Goal: Transaction & Acquisition: Purchase product/service

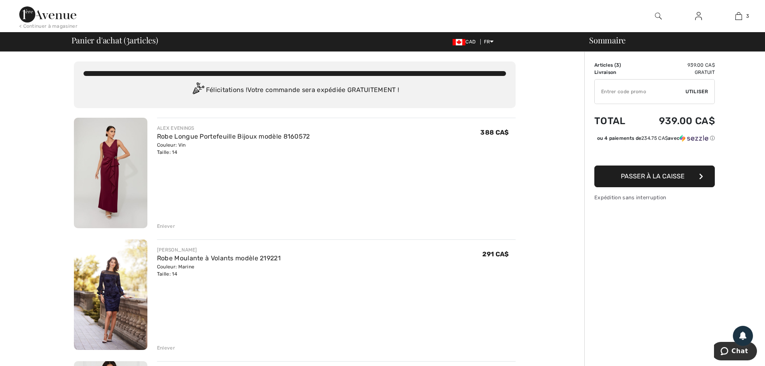
click at [110, 173] on img at bounding box center [110, 173] width 73 height 110
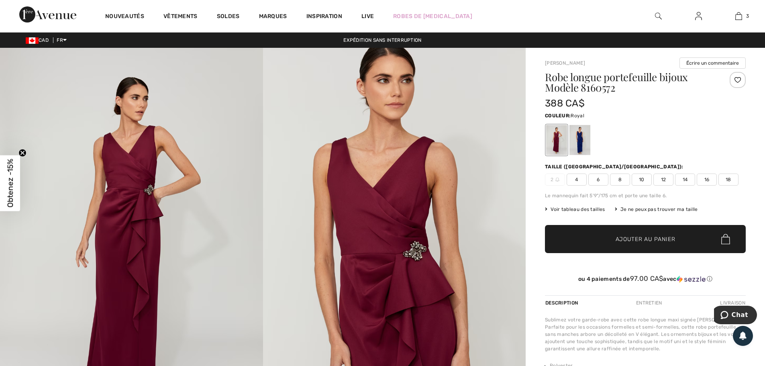
click at [580, 135] on div at bounding box center [579, 140] width 21 height 30
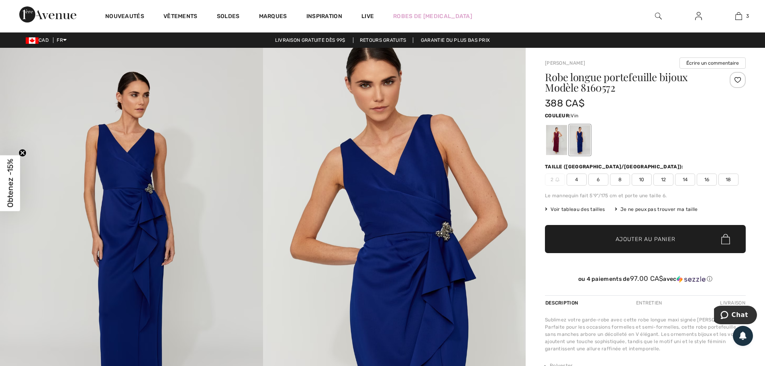
click at [558, 140] on div at bounding box center [556, 140] width 21 height 30
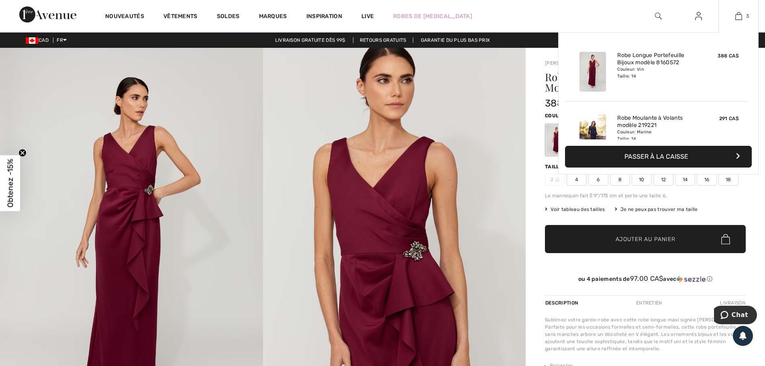
click at [741, 15] on img at bounding box center [738, 16] width 7 height 10
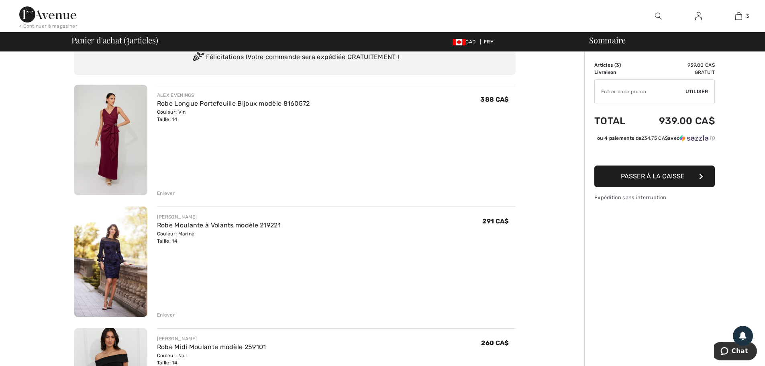
scroll to position [80, 0]
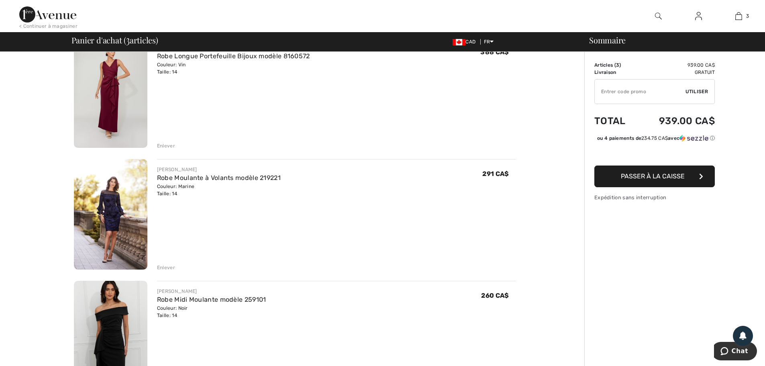
click at [117, 200] on img at bounding box center [110, 214] width 73 height 110
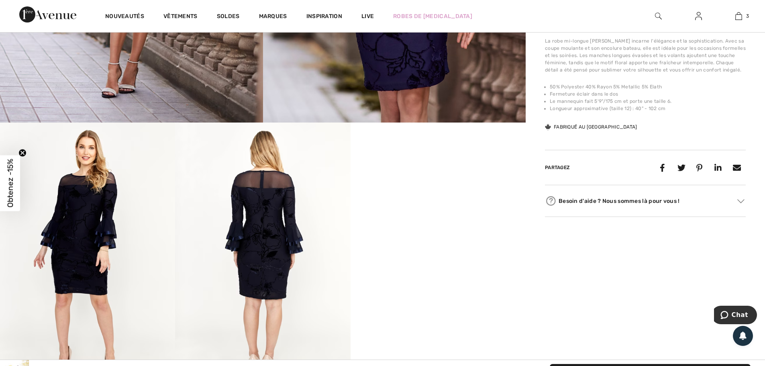
scroll to position [321, 0]
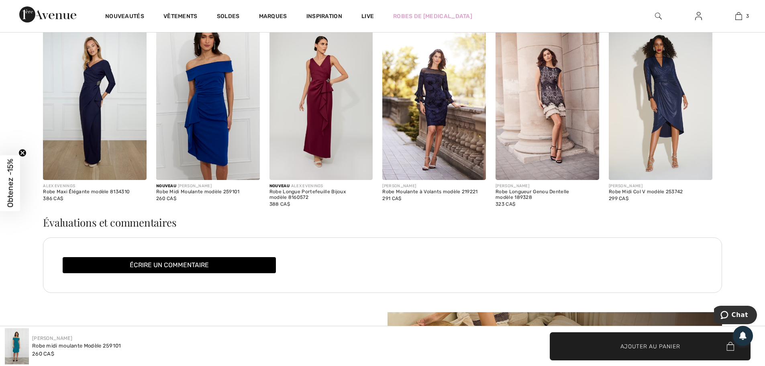
scroll to position [963, 0]
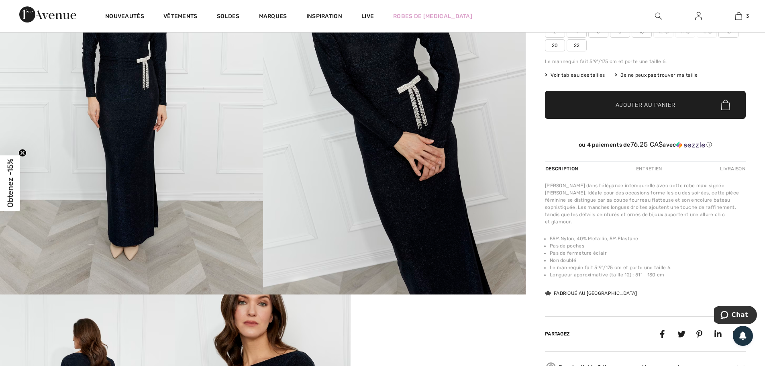
scroll to position [93, 0]
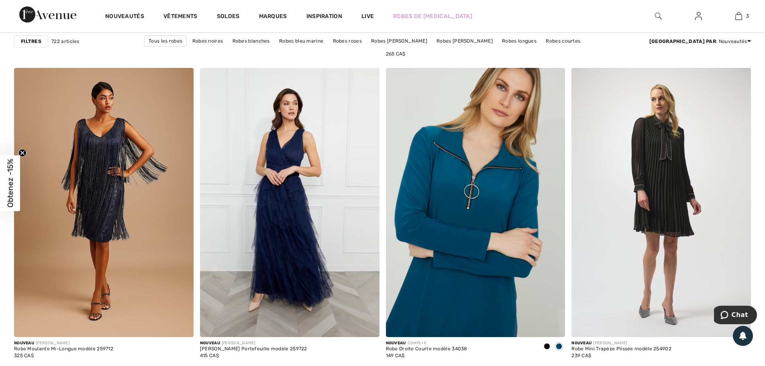
scroll to position [2007, 0]
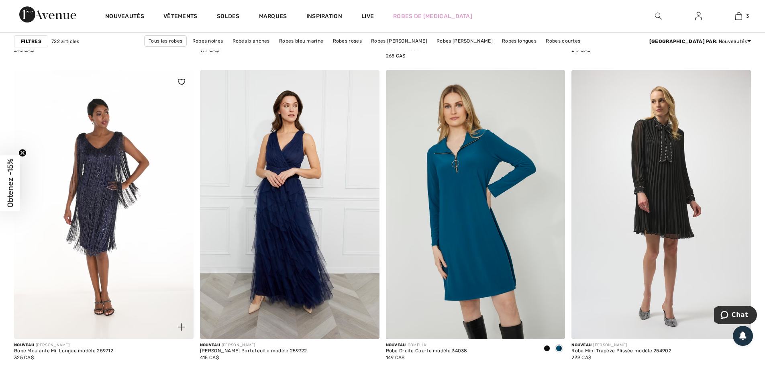
click at [122, 170] on img at bounding box center [103, 204] width 179 height 269
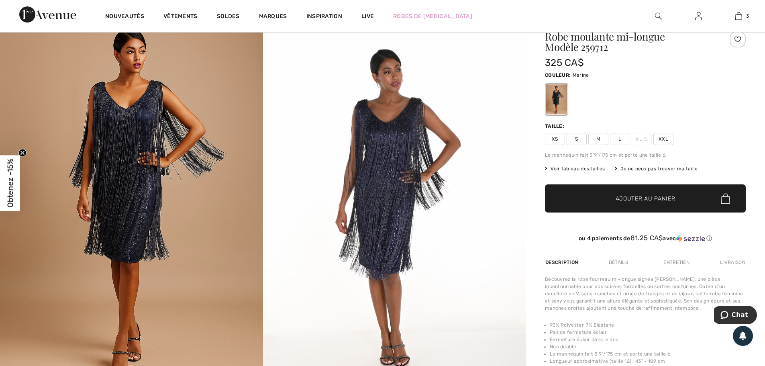
scroll to position [40, 0]
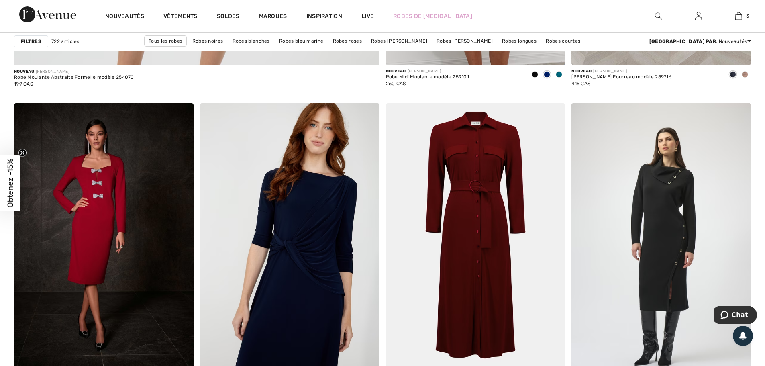
scroll to position [3051, 0]
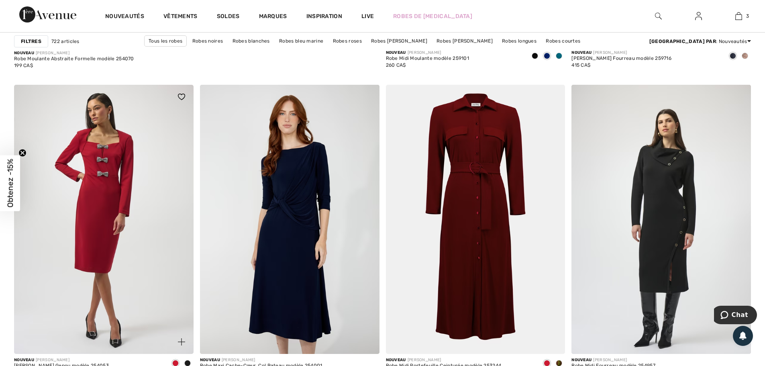
click at [113, 179] on img at bounding box center [103, 219] width 179 height 269
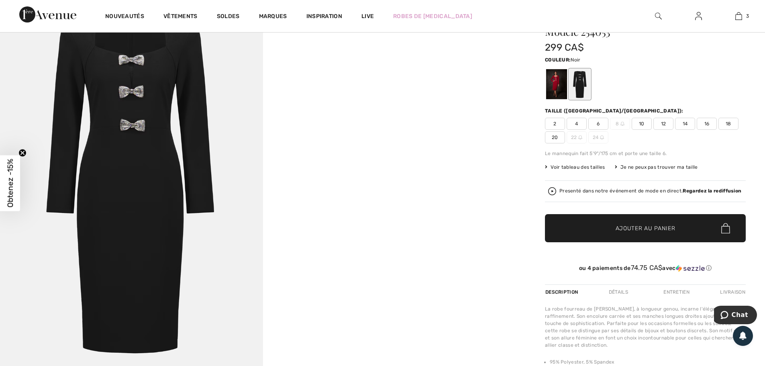
scroll to position [80, 0]
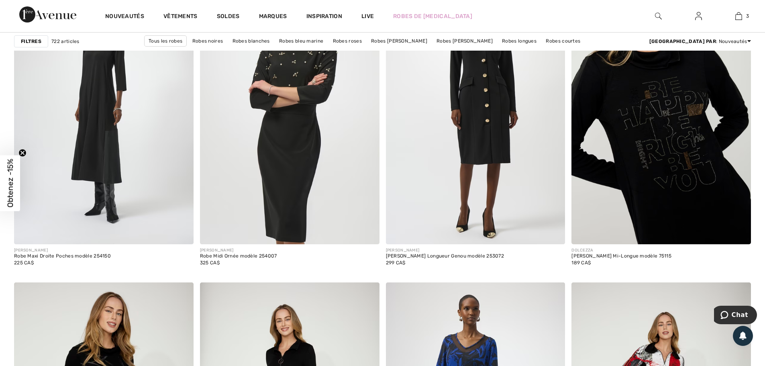
scroll to position [4174, 0]
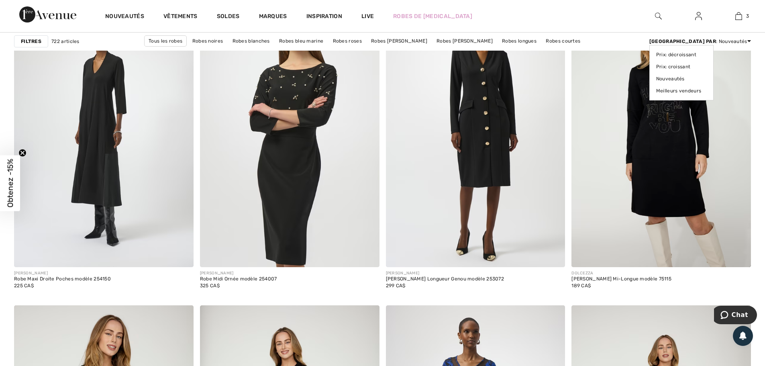
click at [748, 45] on div "[GEOGRAPHIC_DATA] par : Nouveautés Prix: décroissant Prix: croissant Nouveautés…" at bounding box center [700, 41] width 102 height 7
click at [706, 56] on link "Prix: décroissant" at bounding box center [681, 55] width 51 height 12
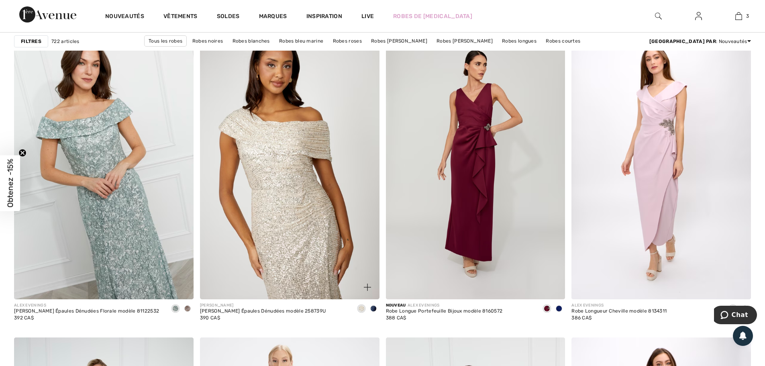
scroll to position [1445, 0]
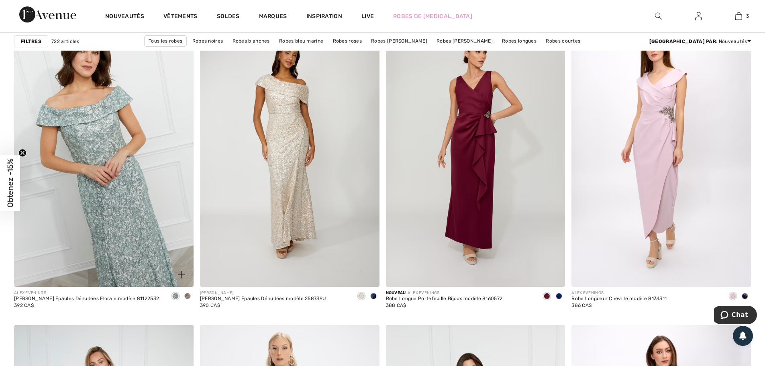
click at [187, 295] on span at bounding box center [187, 296] width 6 height 6
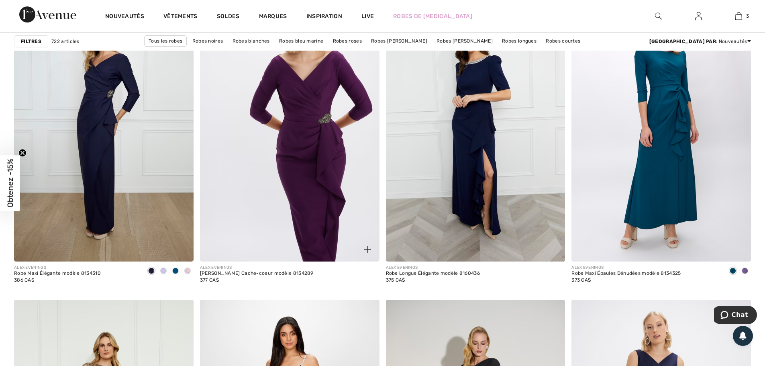
scroll to position [1766, 0]
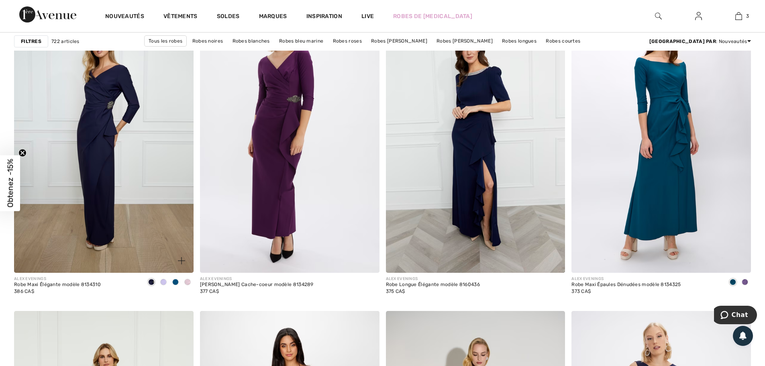
click at [168, 281] on div at bounding box center [163, 282] width 12 height 13
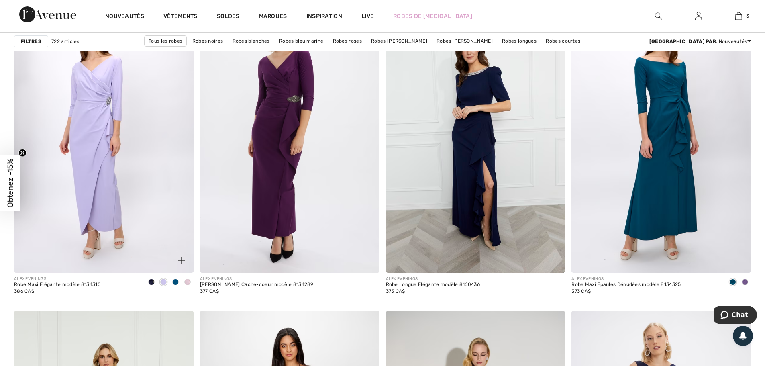
click at [189, 281] on span at bounding box center [187, 282] width 6 height 6
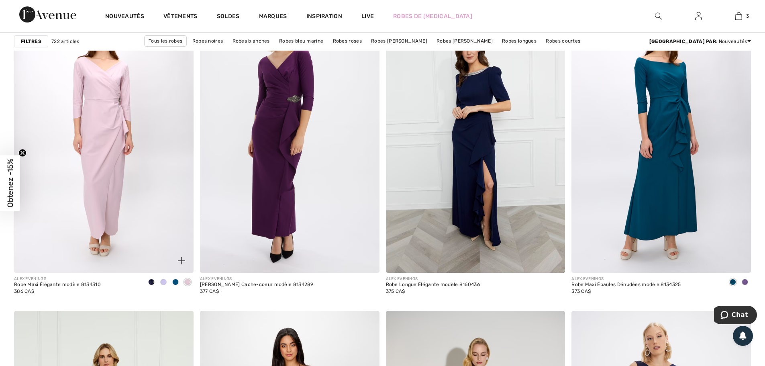
click at [151, 282] on span at bounding box center [151, 282] width 6 height 6
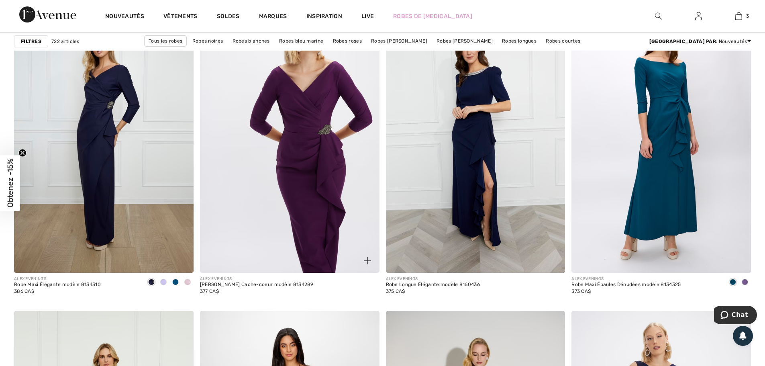
click at [280, 181] on img at bounding box center [289, 138] width 179 height 269
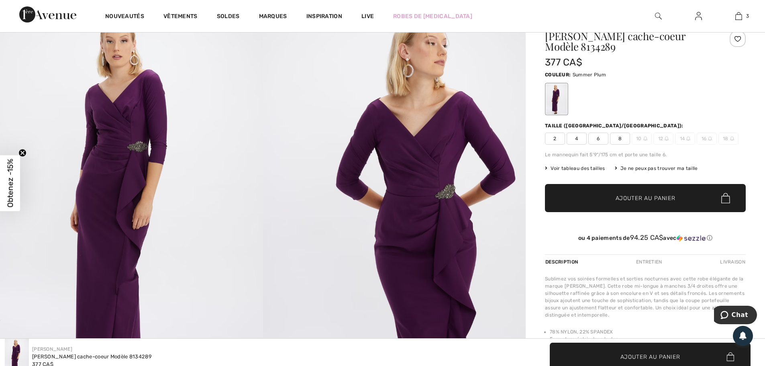
scroll to position [40, 0]
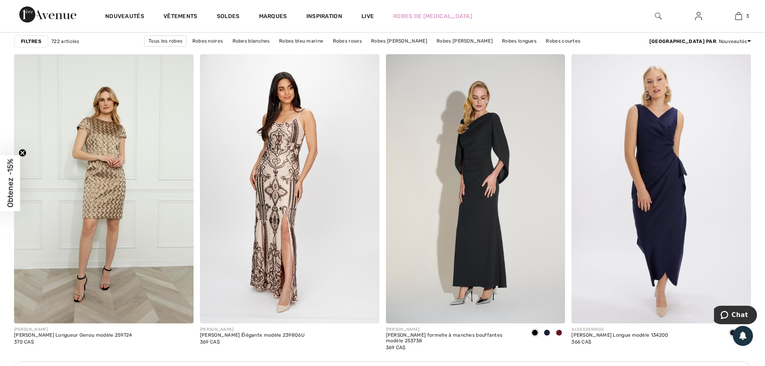
scroll to position [2167, 0]
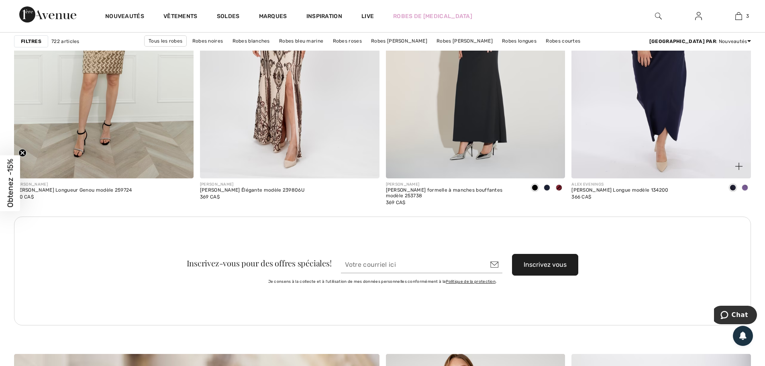
click at [745, 188] on span at bounding box center [744, 187] width 6 height 6
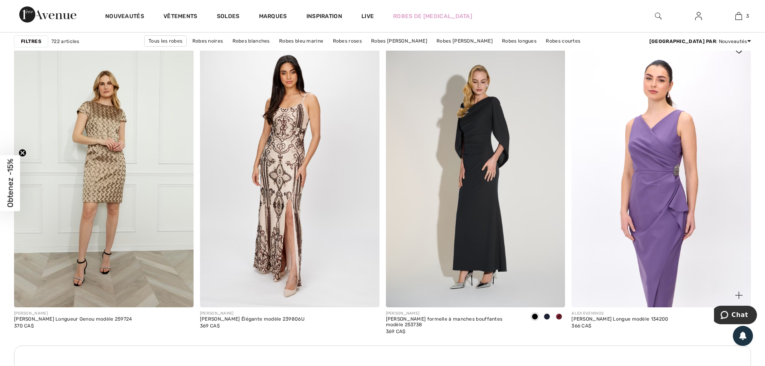
scroll to position [2047, 0]
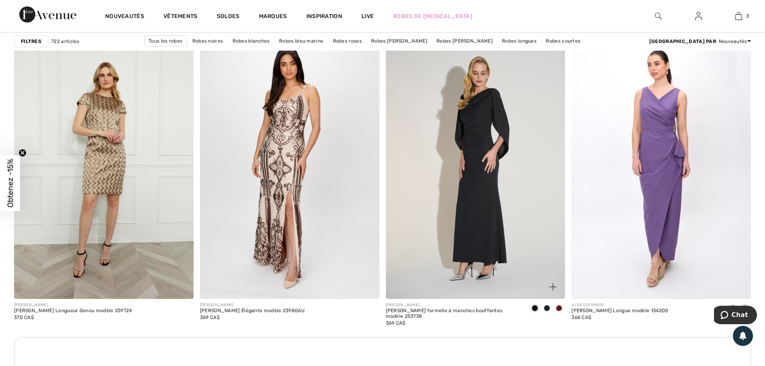
click at [558, 307] on span at bounding box center [559, 308] width 6 height 6
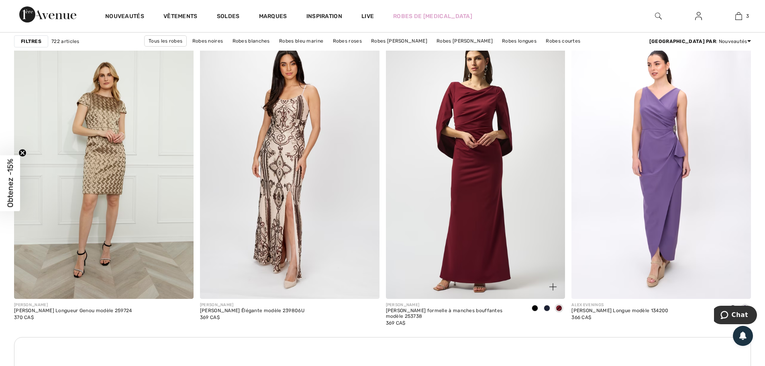
click at [547, 308] on span at bounding box center [546, 308] width 6 height 6
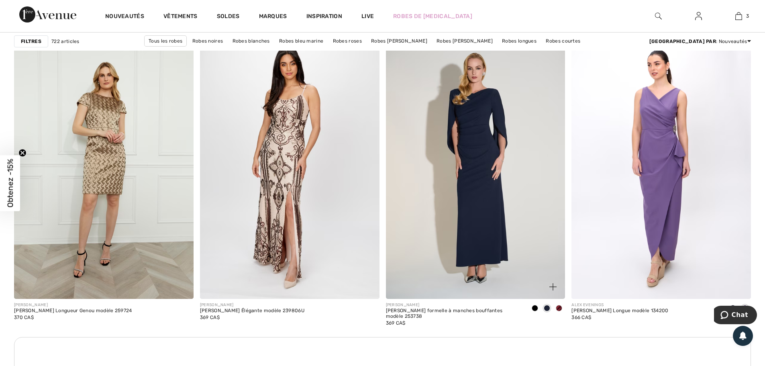
click at [534, 309] on span at bounding box center [534, 308] width 6 height 6
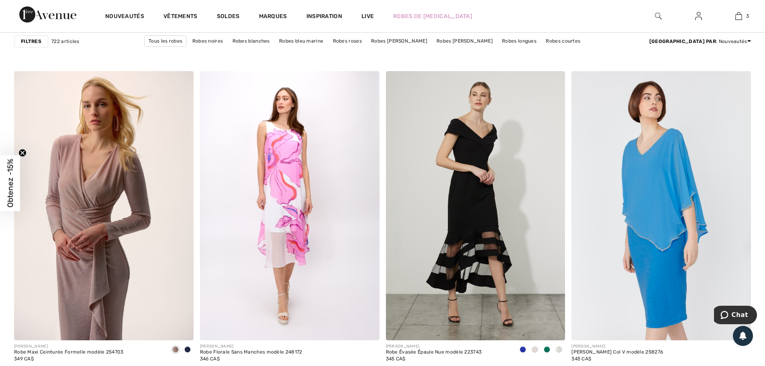
scroll to position [3813, 0]
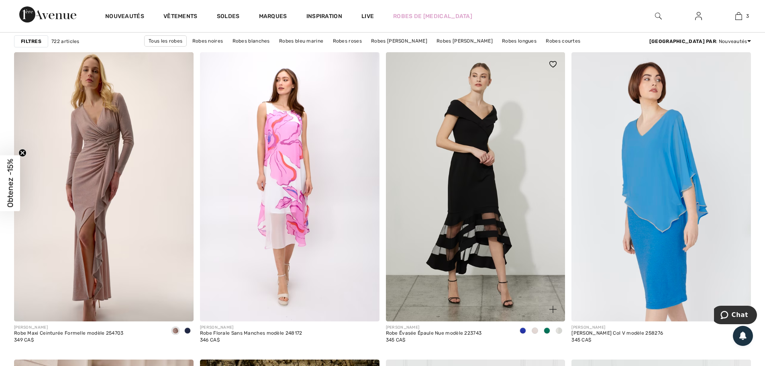
click at [525, 331] on span at bounding box center [522, 330] width 6 height 6
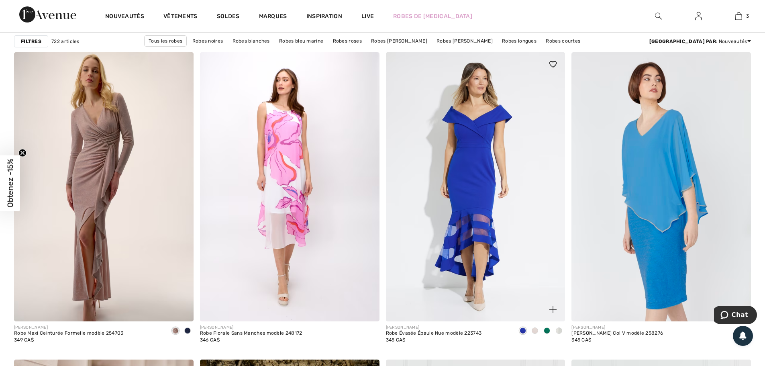
click at [534, 328] on span at bounding box center [534, 330] width 6 height 6
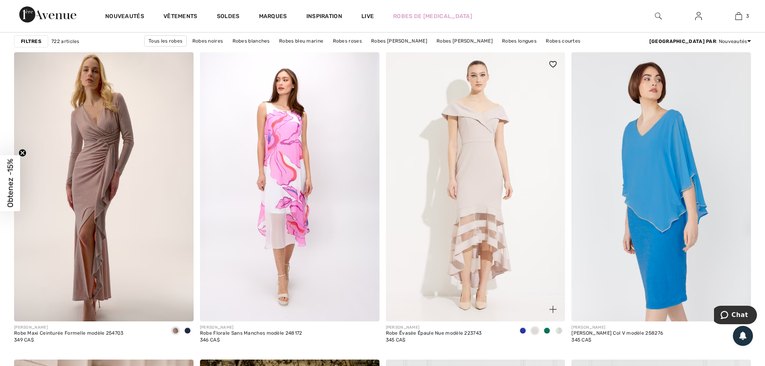
click at [546, 330] on span at bounding box center [546, 330] width 6 height 6
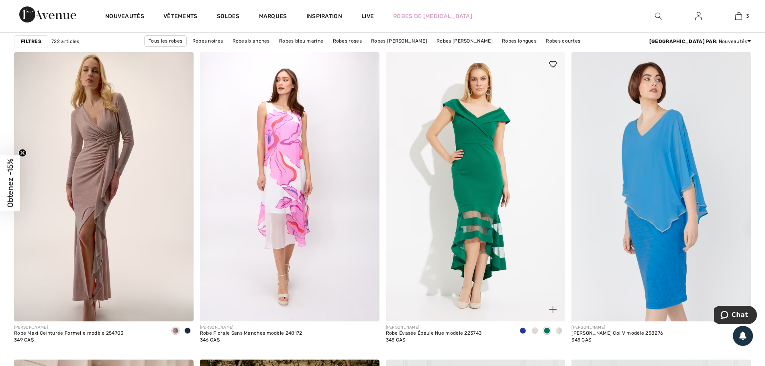
click at [560, 330] on span at bounding box center [559, 330] width 6 height 6
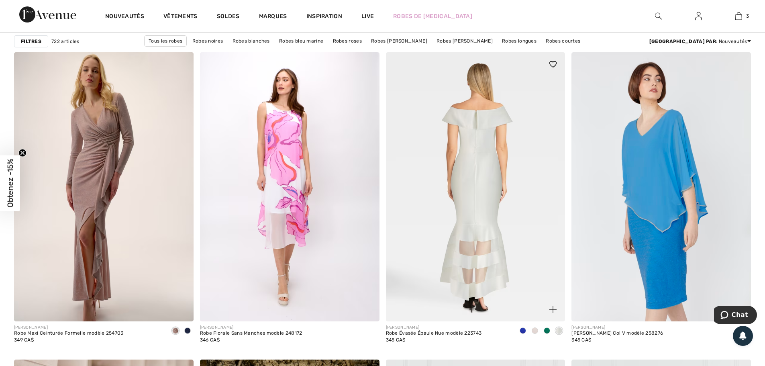
click at [517, 237] on img at bounding box center [475, 186] width 179 height 269
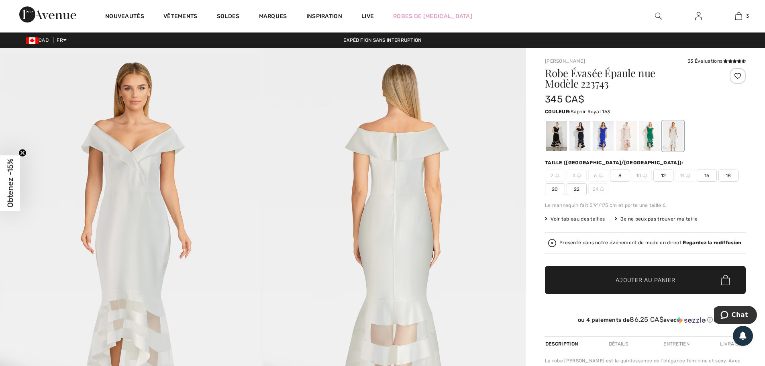
click at [598, 132] on div at bounding box center [602, 136] width 21 height 30
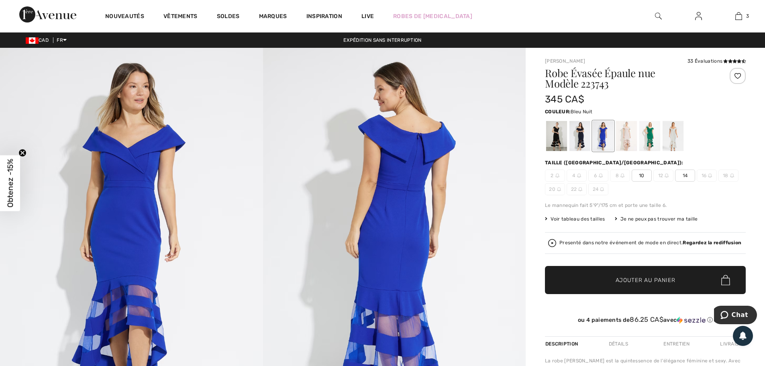
click at [578, 142] on div at bounding box center [579, 136] width 21 height 30
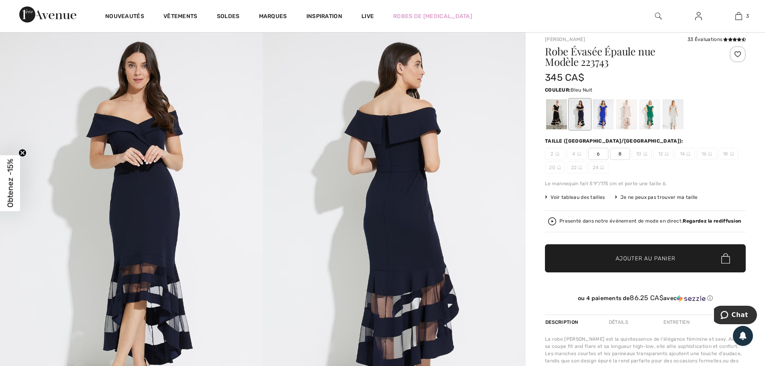
scroll to position [40, 0]
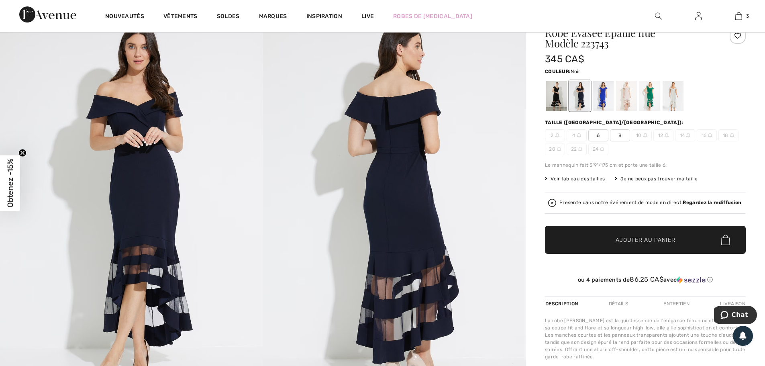
click at [555, 102] on div at bounding box center [556, 96] width 21 height 30
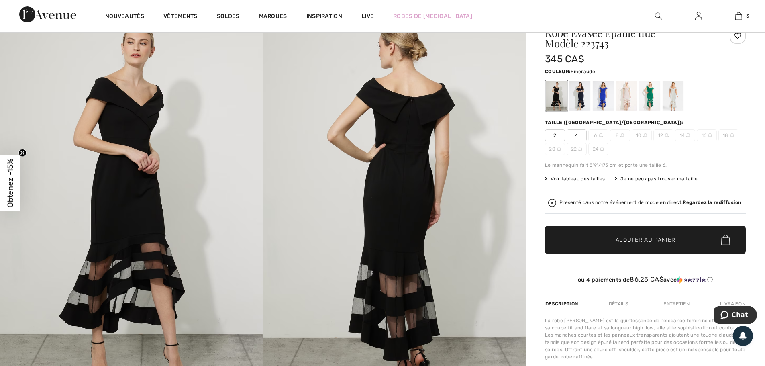
click at [646, 100] on div at bounding box center [649, 96] width 21 height 30
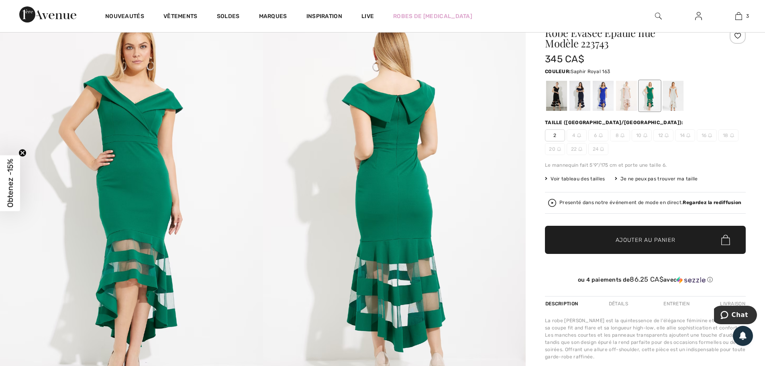
click at [611, 99] on div at bounding box center [602, 96] width 21 height 30
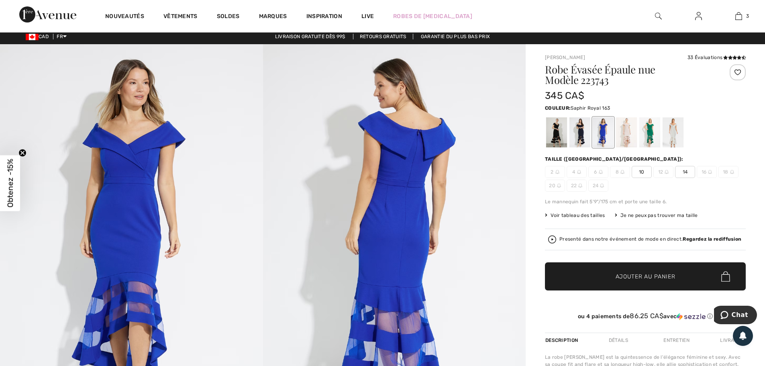
scroll to position [0, 0]
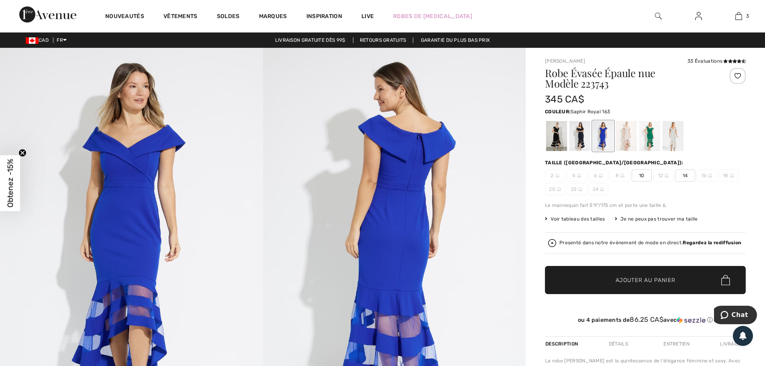
click at [682, 177] on span "14" at bounding box center [685, 175] width 20 height 12
click at [651, 276] on span "Ajouter au panier" at bounding box center [645, 280] width 60 height 8
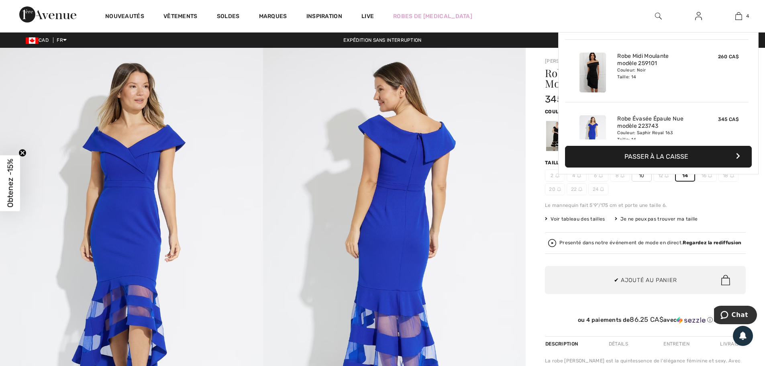
scroll to position [150, 0]
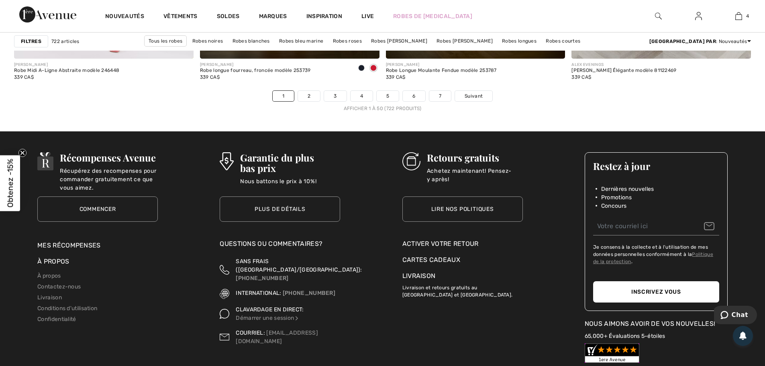
scroll to position [4616, 0]
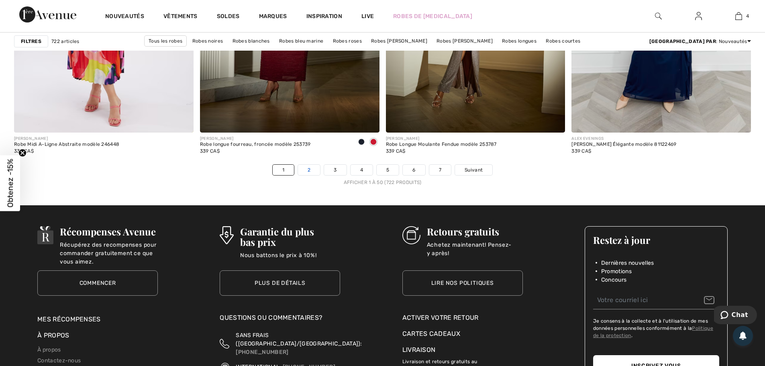
click at [311, 170] on link "2" at bounding box center [309, 170] width 22 height 10
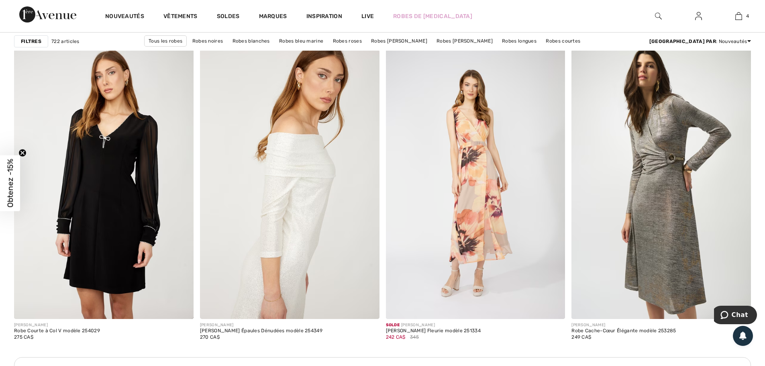
scroll to position [1003, 0]
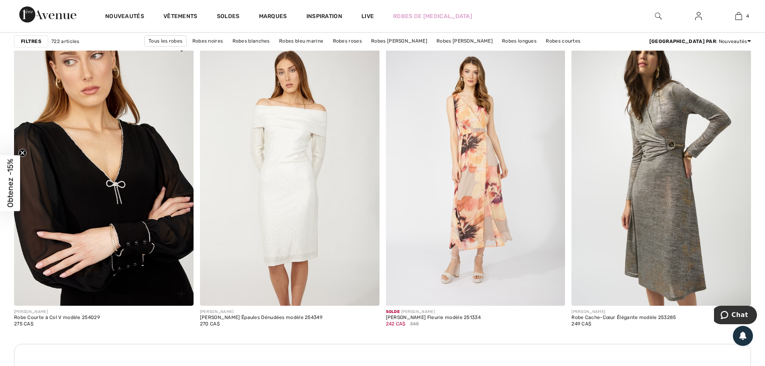
click at [101, 195] on img at bounding box center [103, 170] width 179 height 269
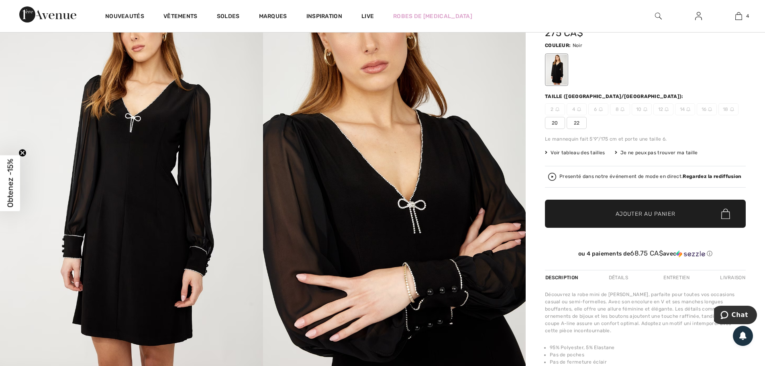
scroll to position [40, 0]
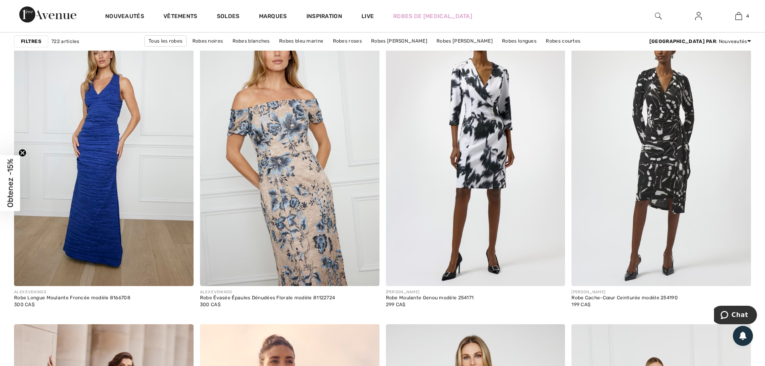
scroll to position [1766, 0]
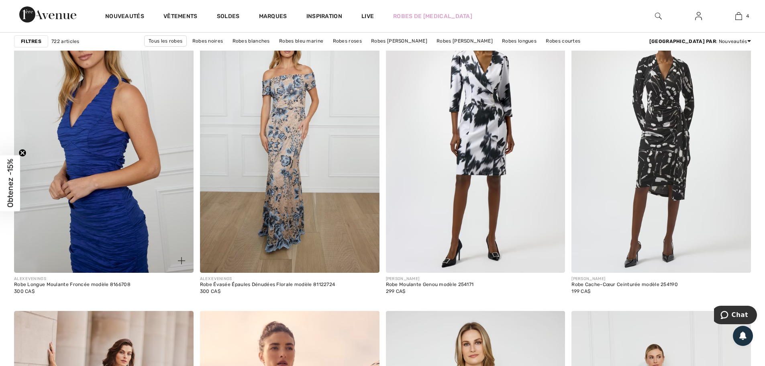
click at [107, 162] on img at bounding box center [103, 138] width 179 height 269
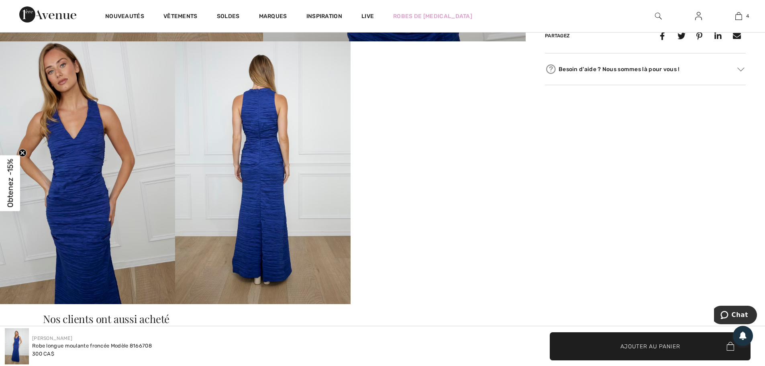
scroll to position [401, 0]
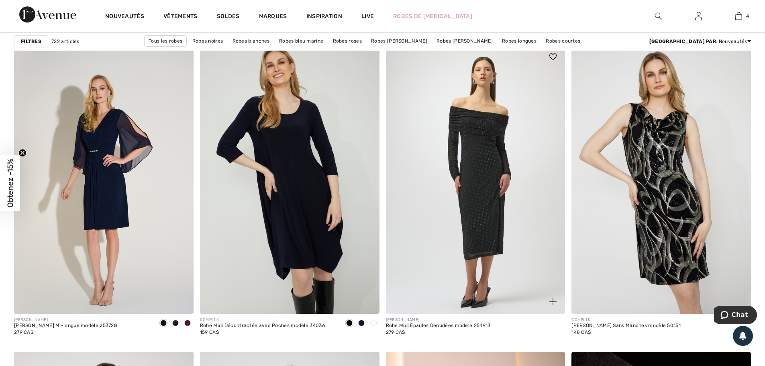
scroll to position [3131, 0]
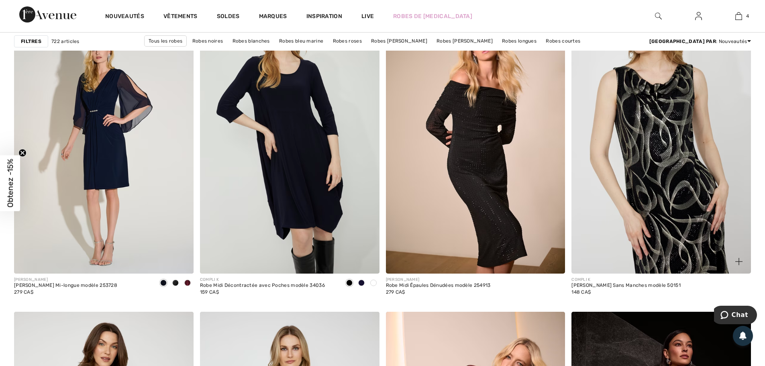
click at [692, 146] on img at bounding box center [660, 138] width 179 height 269
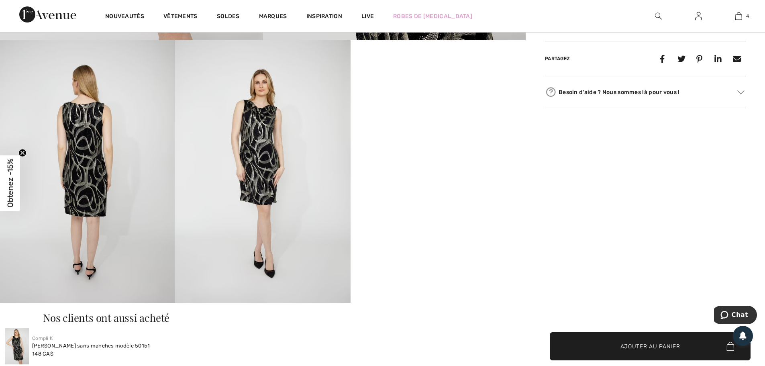
scroll to position [442, 0]
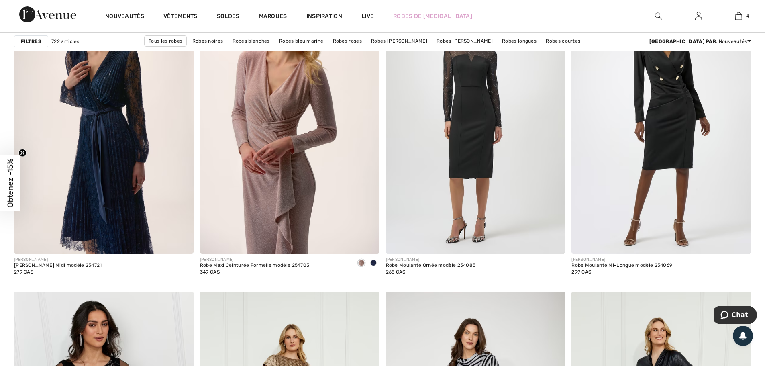
scroll to position [4134, 0]
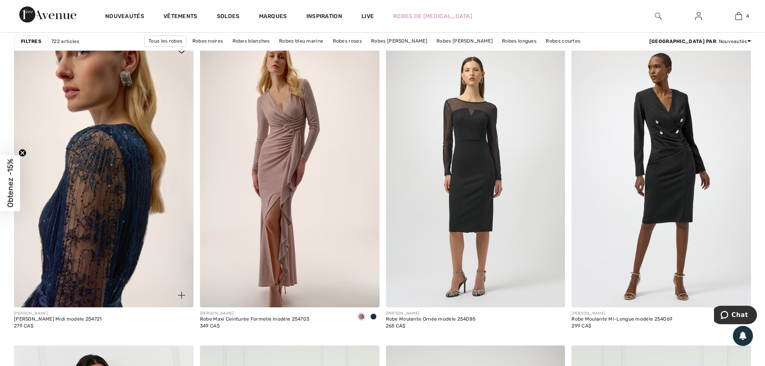
click at [90, 181] on img at bounding box center [103, 172] width 179 height 269
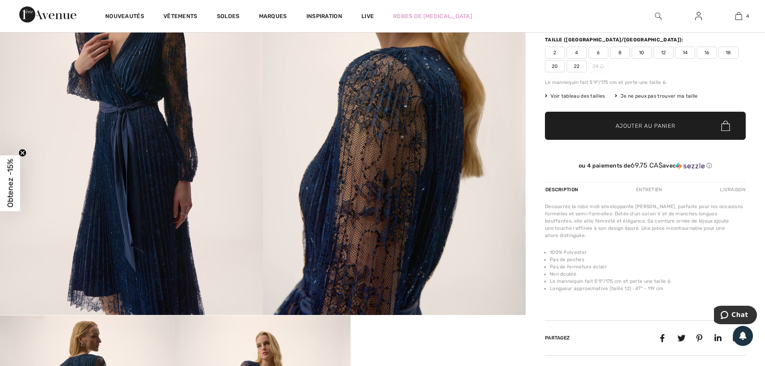
scroll to position [40, 0]
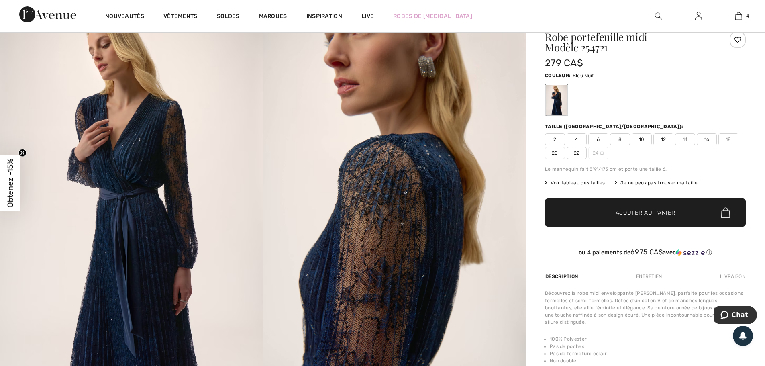
click at [682, 140] on span "14" at bounding box center [685, 139] width 20 height 12
click at [661, 208] on span "Ajouter au panier" at bounding box center [645, 212] width 60 height 8
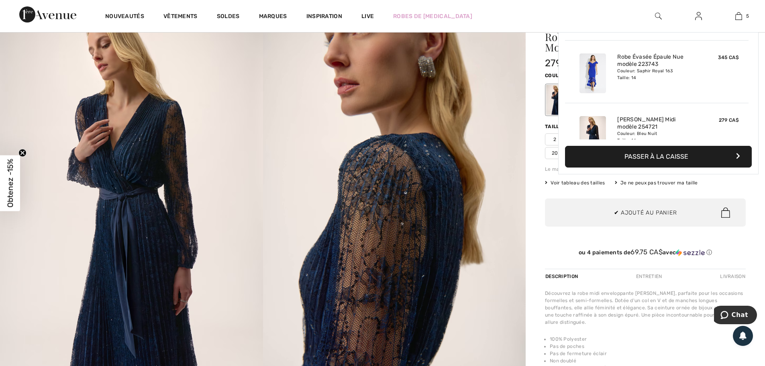
scroll to position [213, 0]
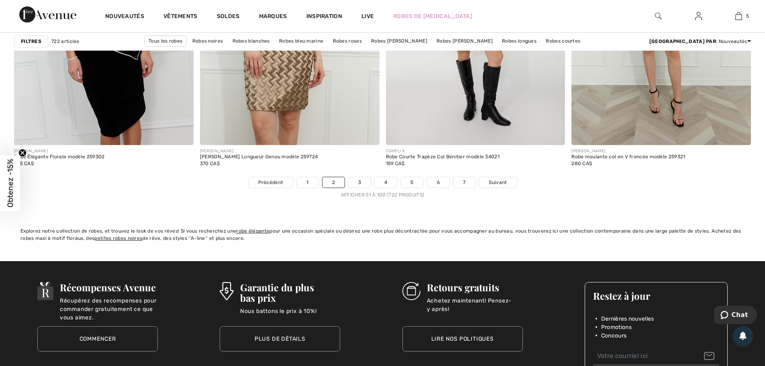
scroll to position [4656, 0]
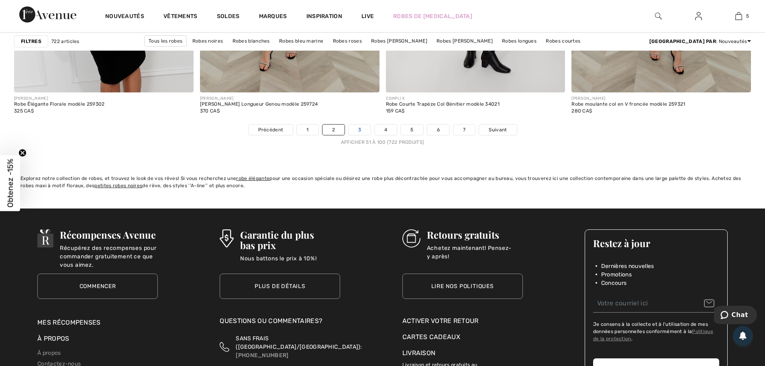
click at [358, 130] on link "3" at bounding box center [359, 129] width 22 height 10
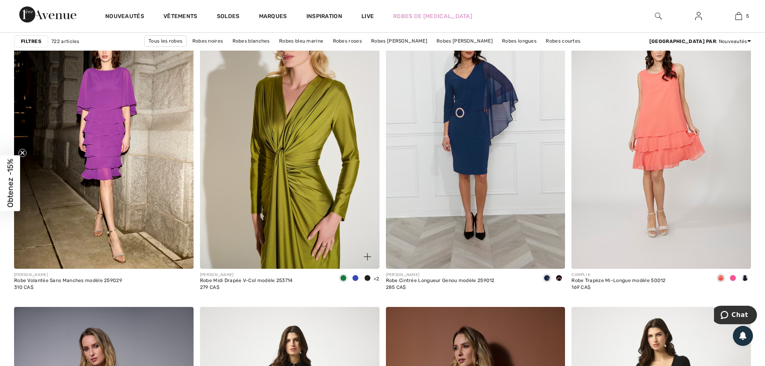
scroll to position [1485, 0]
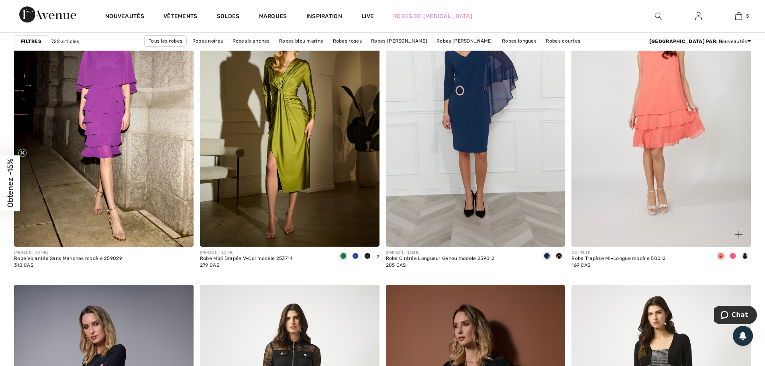
click at [745, 255] on span at bounding box center [744, 255] width 6 height 6
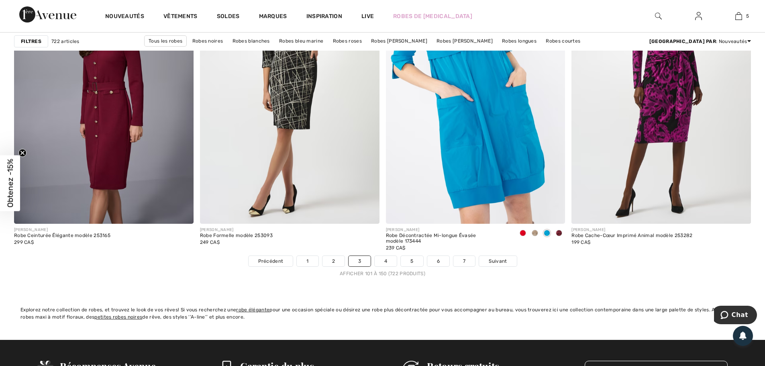
scroll to position [4576, 0]
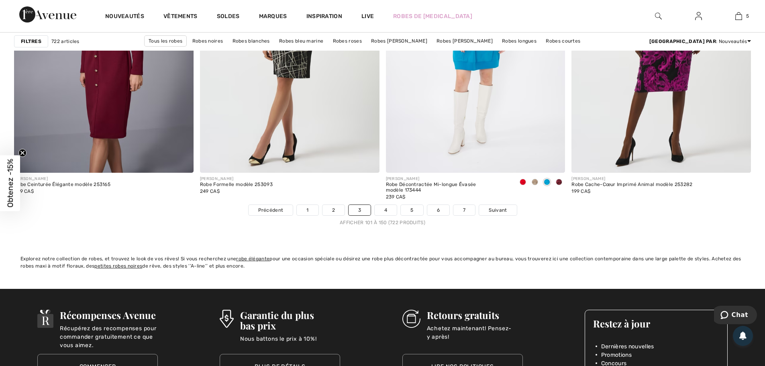
drag, startPoint x: 389, startPoint y: 208, endPoint x: 742, endPoint y: 254, distance: 355.7
click at [389, 209] on link "4" at bounding box center [385, 210] width 22 height 10
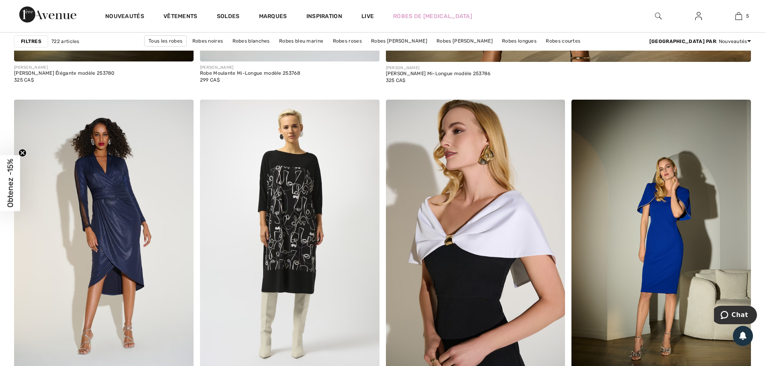
scroll to position [642, 0]
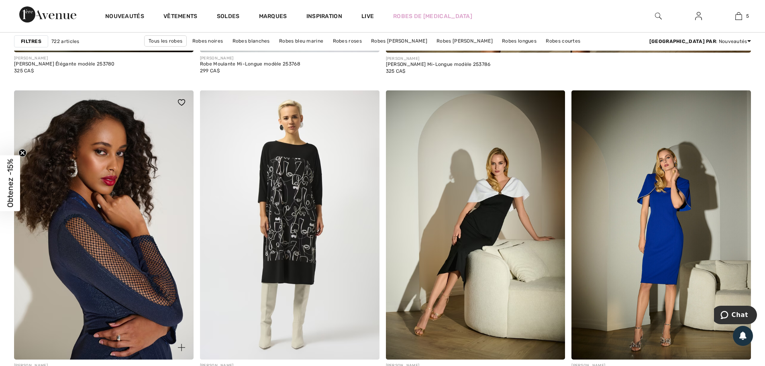
click at [122, 216] on img at bounding box center [103, 224] width 179 height 269
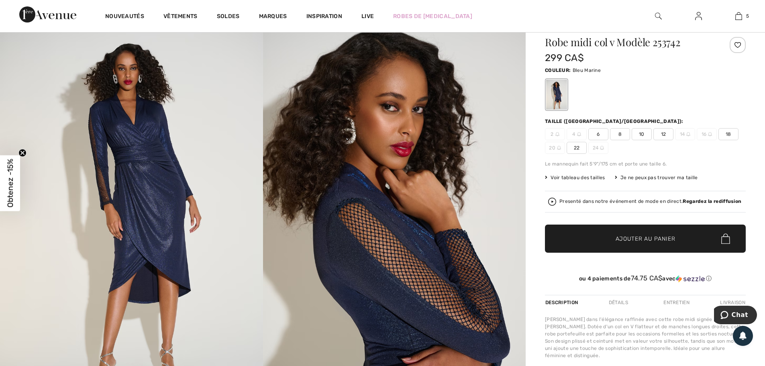
scroll to position [40, 0]
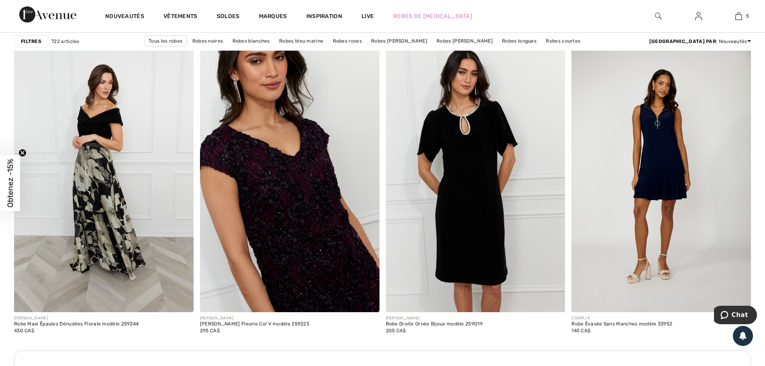
scroll to position [2047, 0]
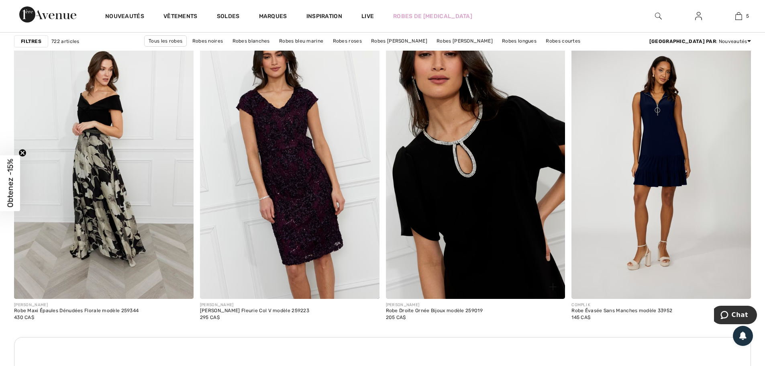
click at [457, 181] on img at bounding box center [475, 164] width 179 height 269
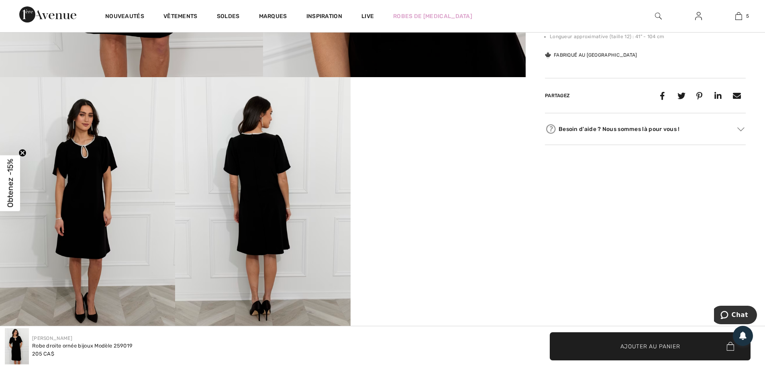
scroll to position [401, 0]
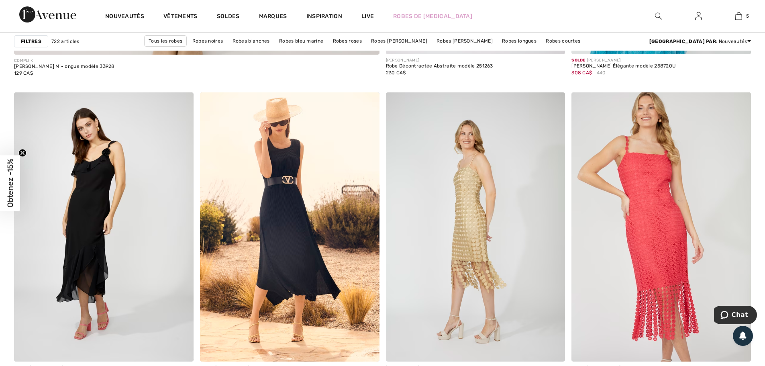
scroll to position [3051, 0]
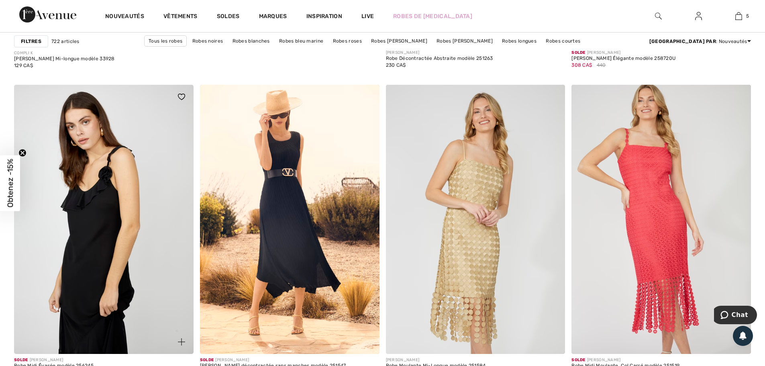
click at [111, 185] on img at bounding box center [103, 219] width 179 height 269
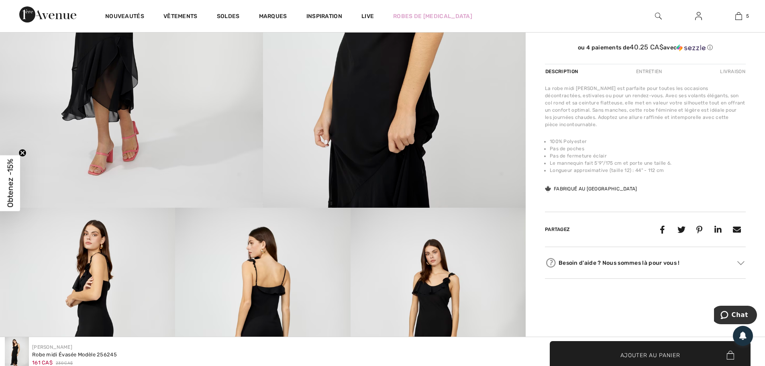
scroll to position [361, 0]
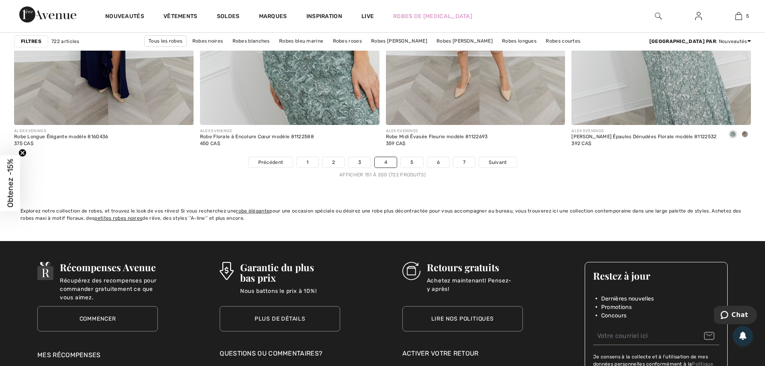
scroll to position [4696, 0]
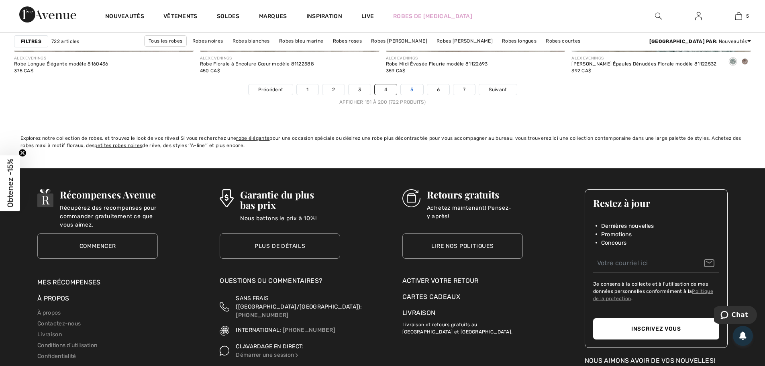
click at [413, 90] on link "5" at bounding box center [412, 89] width 22 height 10
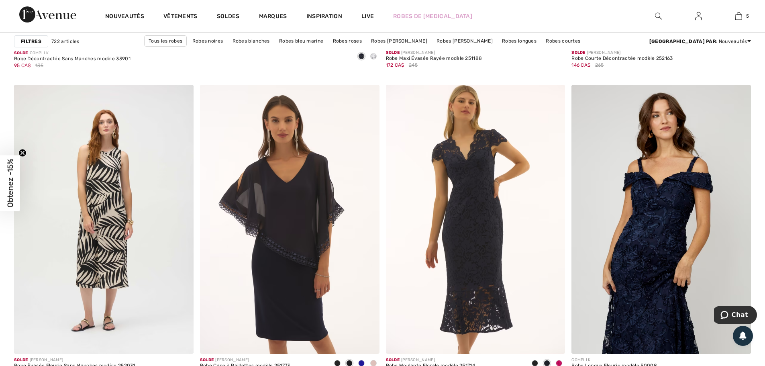
scroll to position [3091, 0]
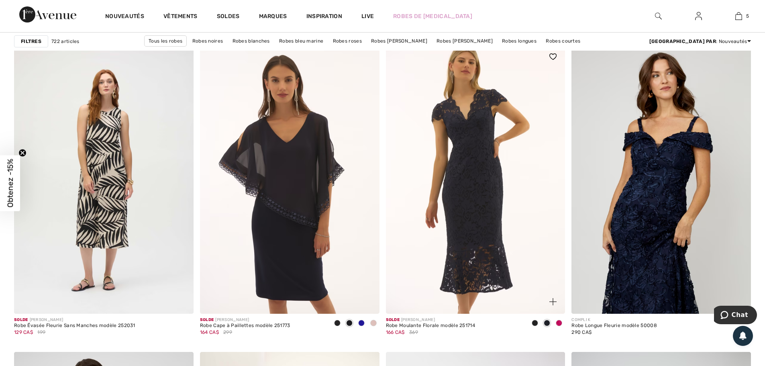
click at [557, 324] on span at bounding box center [559, 323] width 6 height 6
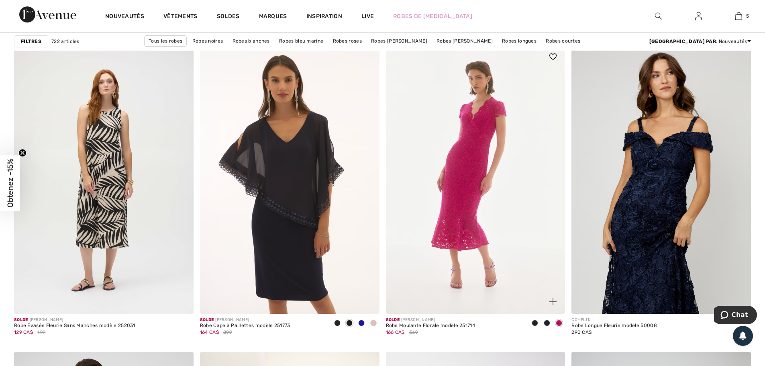
click at [546, 322] on span at bounding box center [546, 323] width 6 height 6
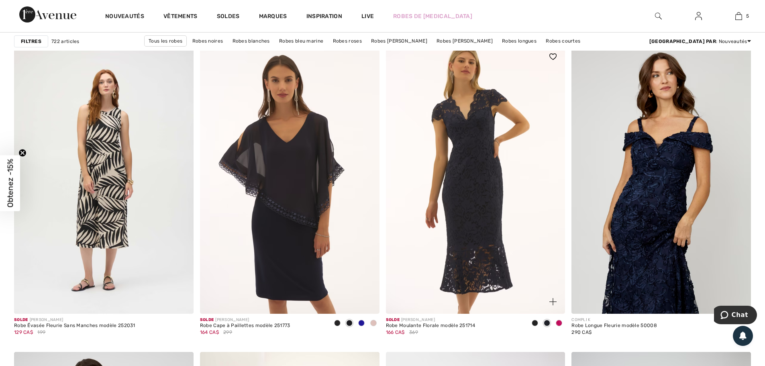
click at [532, 322] on span at bounding box center [534, 323] width 6 height 6
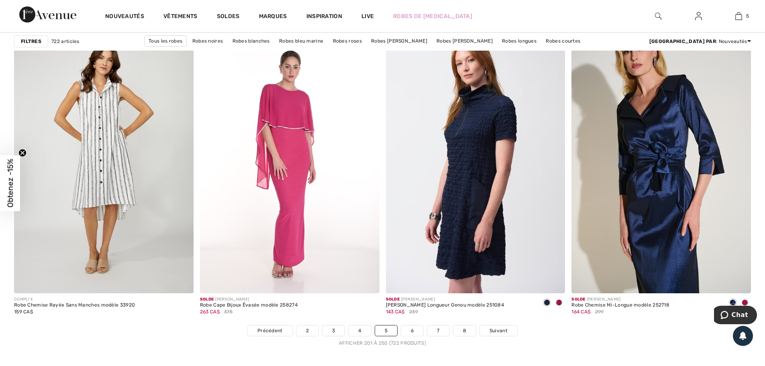
scroll to position [4656, 0]
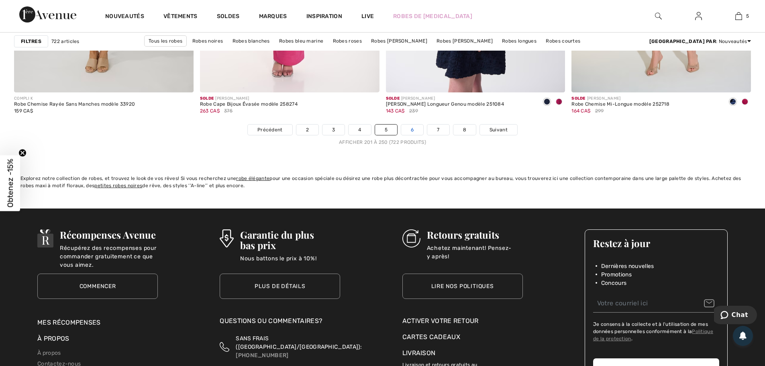
click at [406, 130] on link "6" at bounding box center [412, 129] width 22 height 10
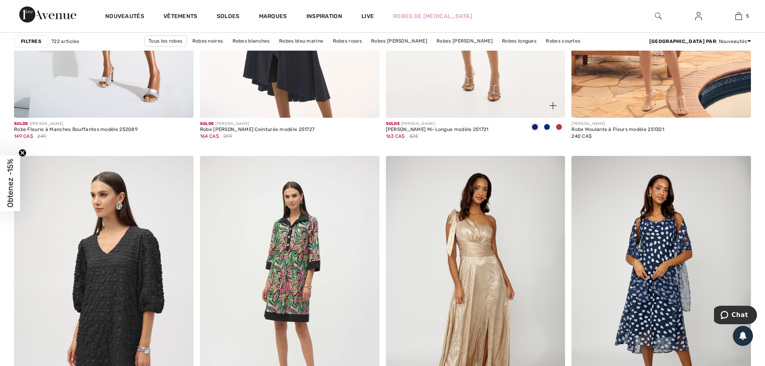
scroll to position [1003, 0]
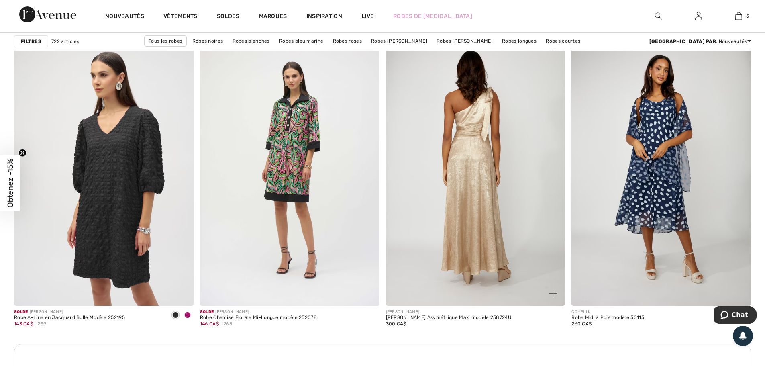
click at [476, 177] on img at bounding box center [475, 170] width 179 height 269
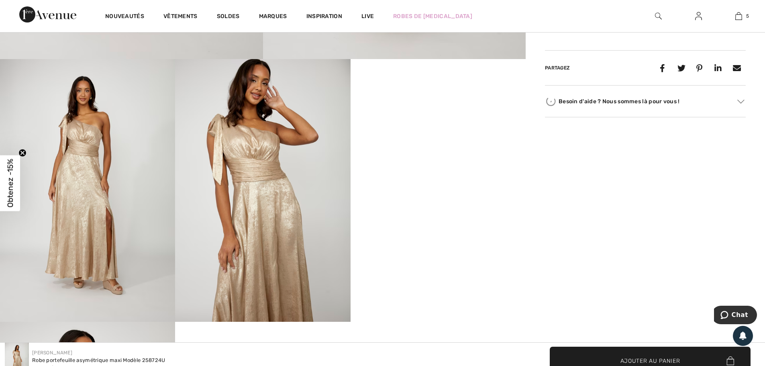
scroll to position [401, 0]
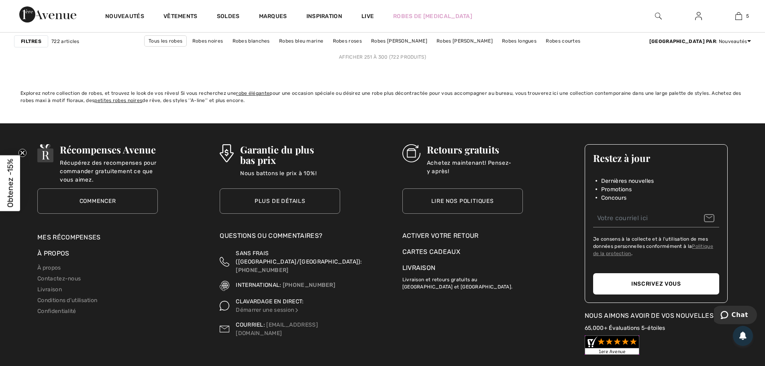
scroll to position [4616, 0]
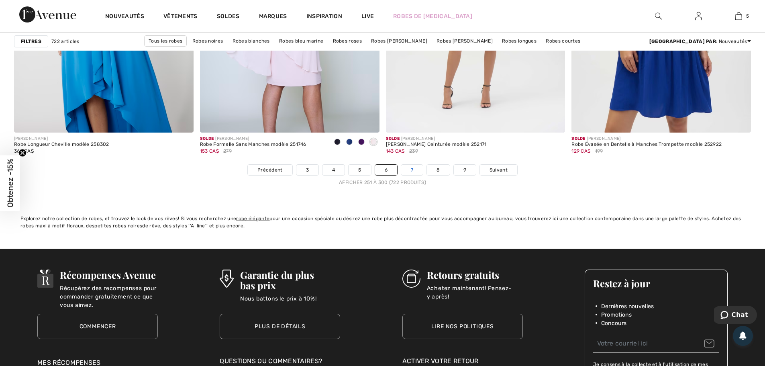
click at [405, 166] on link "7" at bounding box center [412, 170] width 22 height 10
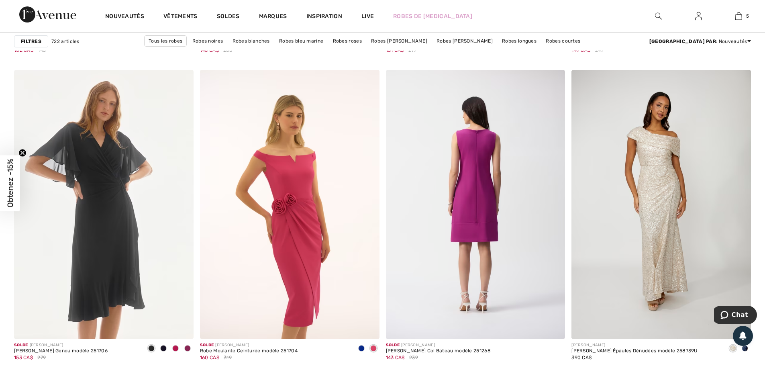
scroll to position [2047, 0]
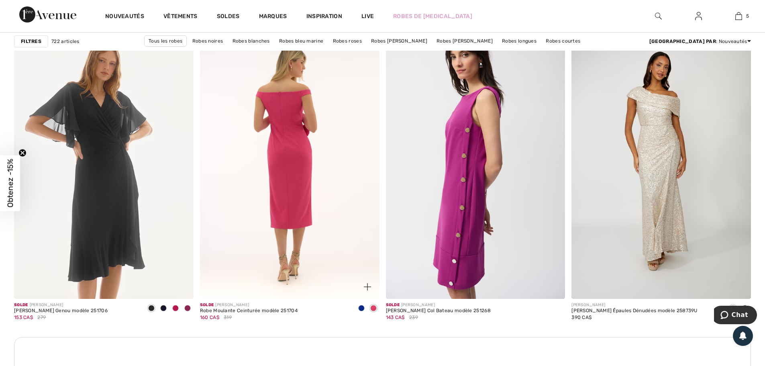
click at [307, 181] on img at bounding box center [289, 164] width 179 height 269
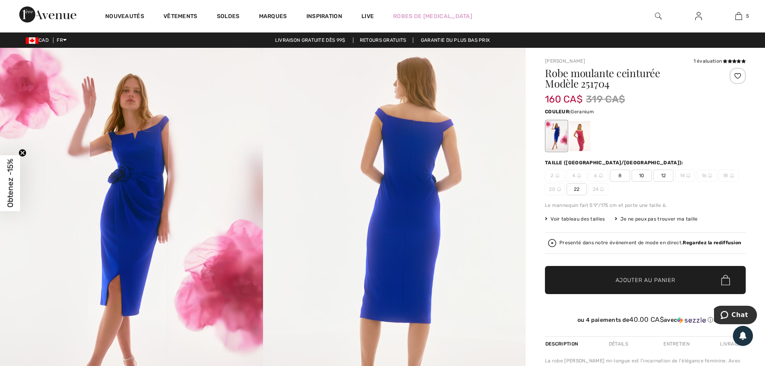
click at [582, 135] on div at bounding box center [579, 136] width 21 height 30
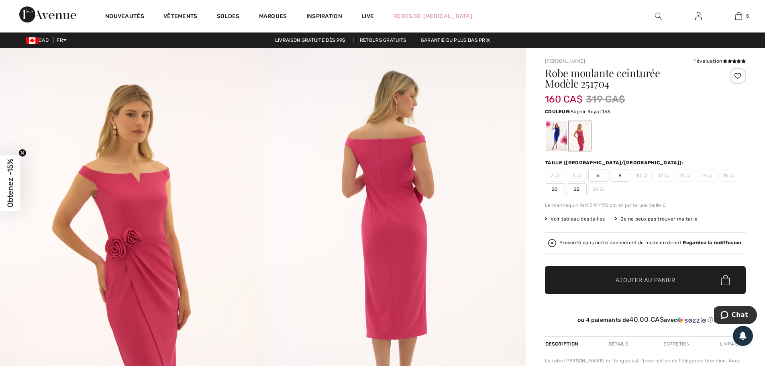
click at [555, 136] on div at bounding box center [556, 136] width 21 height 30
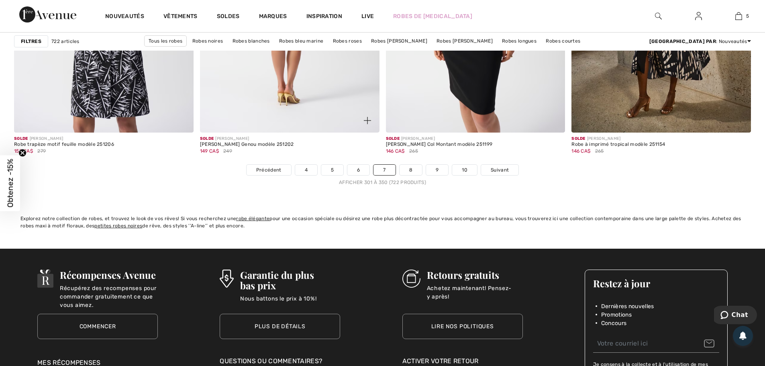
scroll to position [4696, 0]
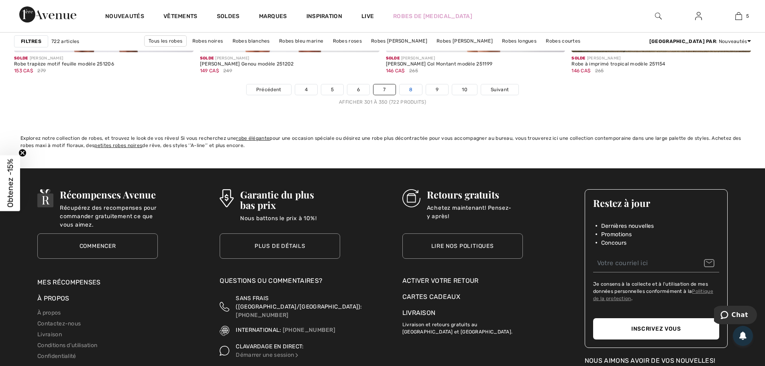
click at [409, 87] on link "8" at bounding box center [410, 89] width 22 height 10
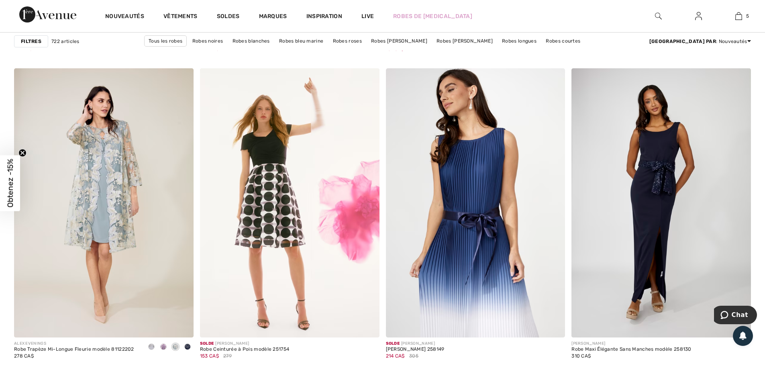
scroll to position [682, 0]
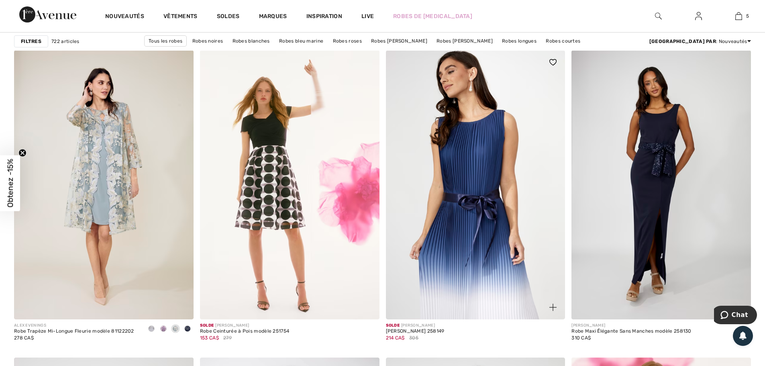
click at [461, 169] on img at bounding box center [475, 184] width 179 height 269
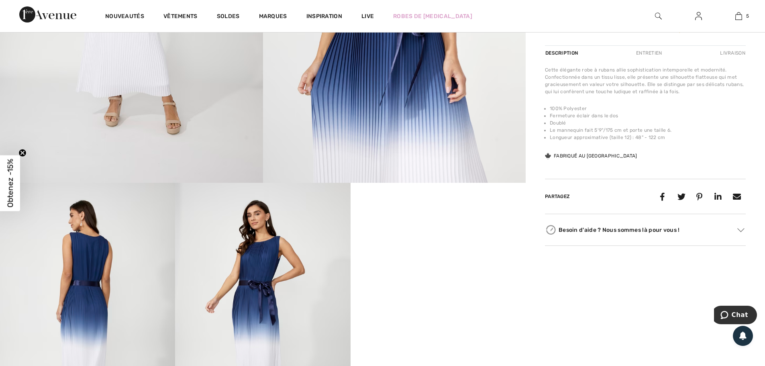
scroll to position [361, 0]
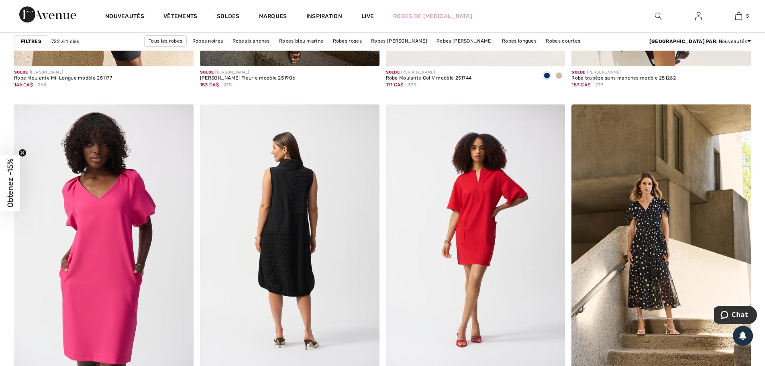
scroll to position [4616, 0]
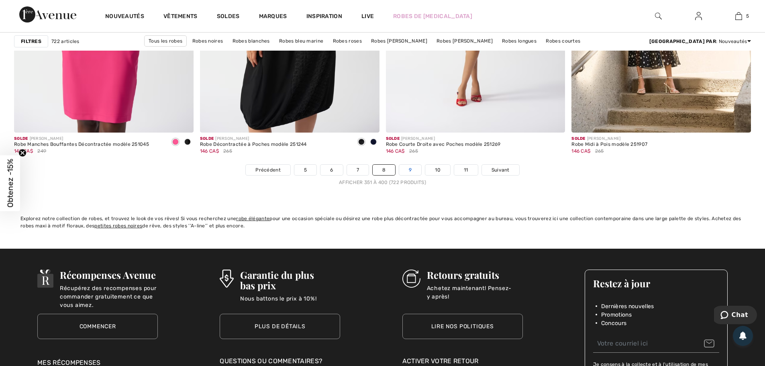
click at [410, 170] on link "9" at bounding box center [410, 170] width 22 height 10
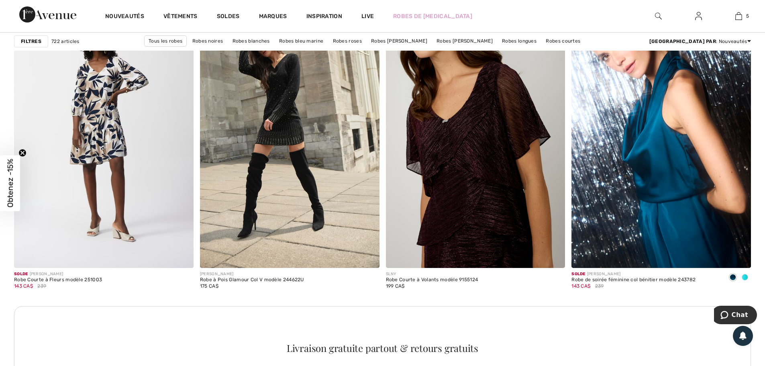
scroll to position [1044, 0]
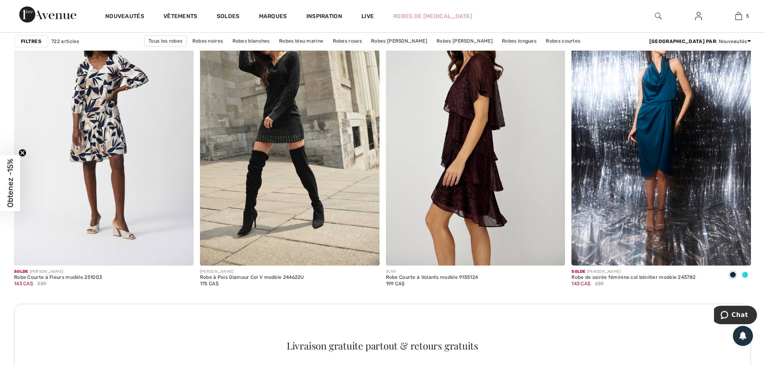
click at [645, 168] on img at bounding box center [660, 130] width 179 height 269
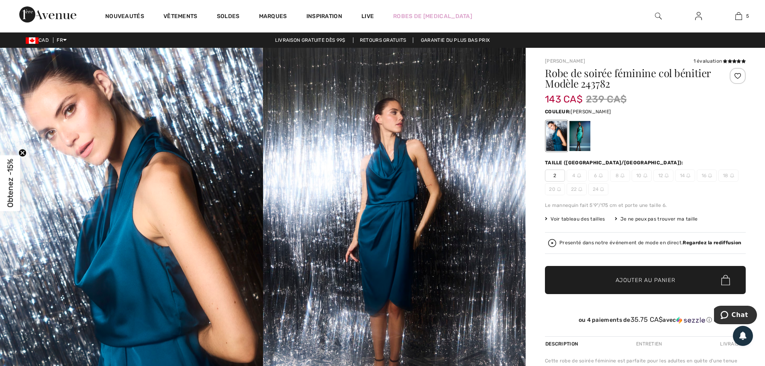
click at [579, 132] on div at bounding box center [579, 136] width 21 height 30
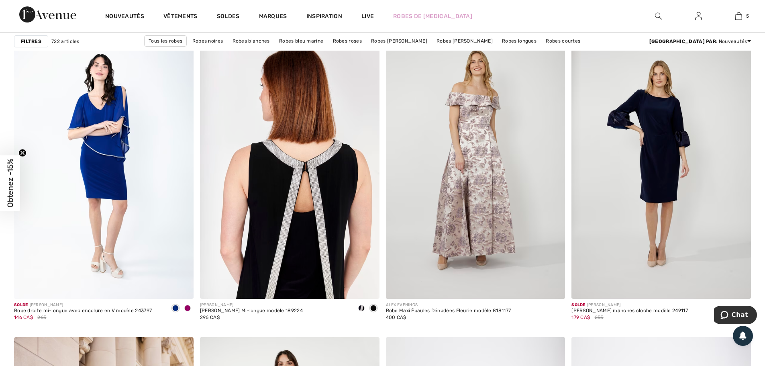
scroll to position [1405, 0]
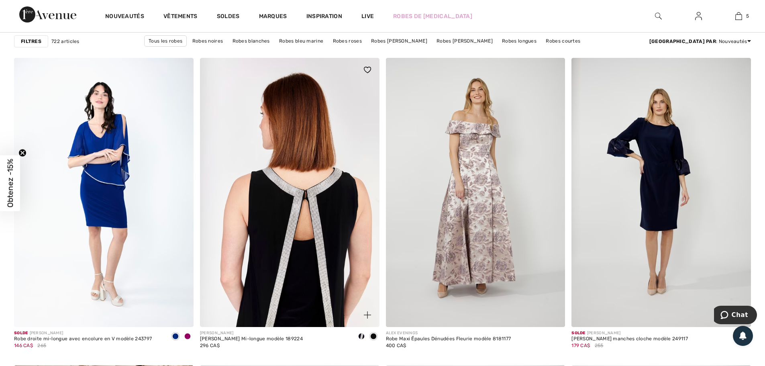
click at [299, 197] on img at bounding box center [289, 192] width 179 height 269
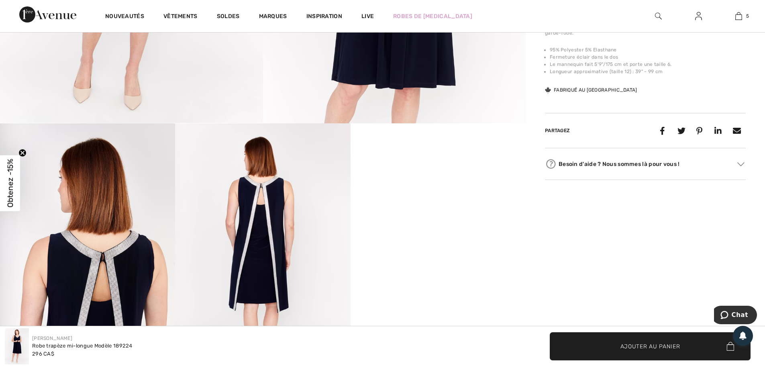
scroll to position [321, 0]
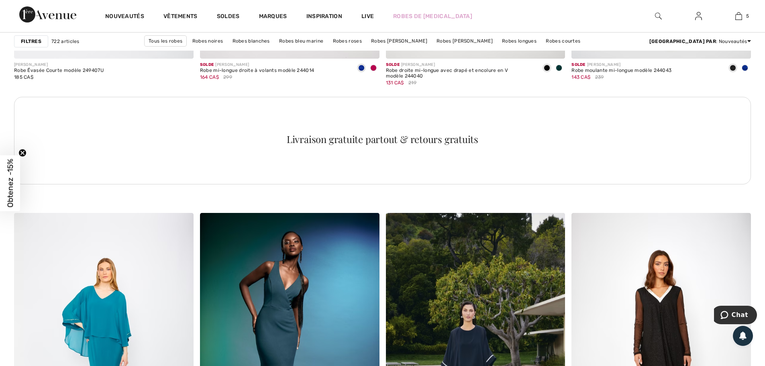
scroll to position [3853, 0]
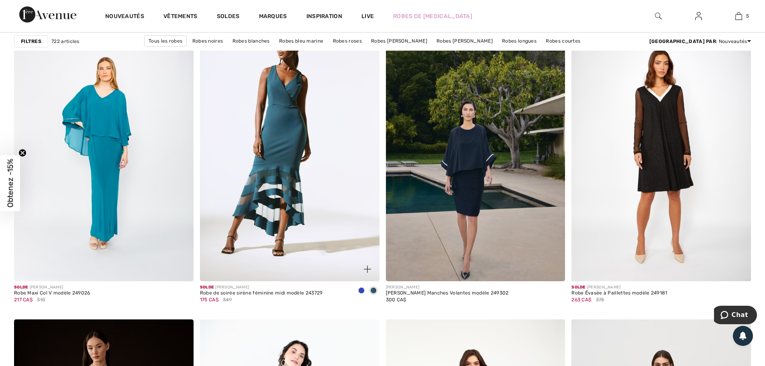
click at [276, 157] on img at bounding box center [289, 146] width 179 height 269
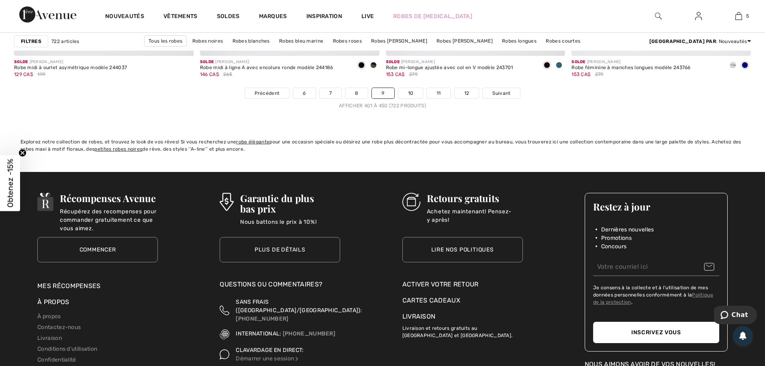
scroll to position [4696, 0]
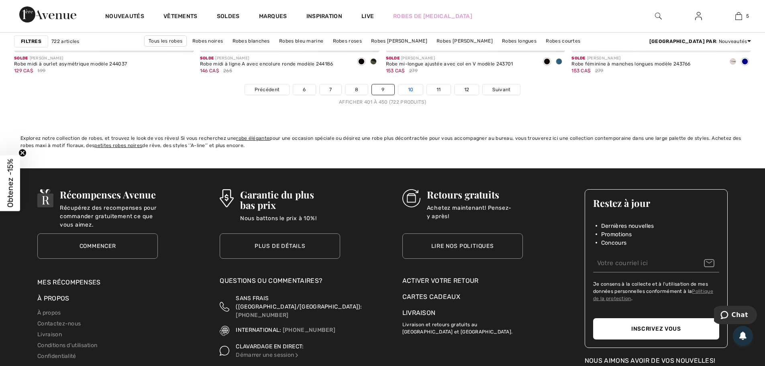
click at [407, 92] on link "10" at bounding box center [410, 89] width 25 height 10
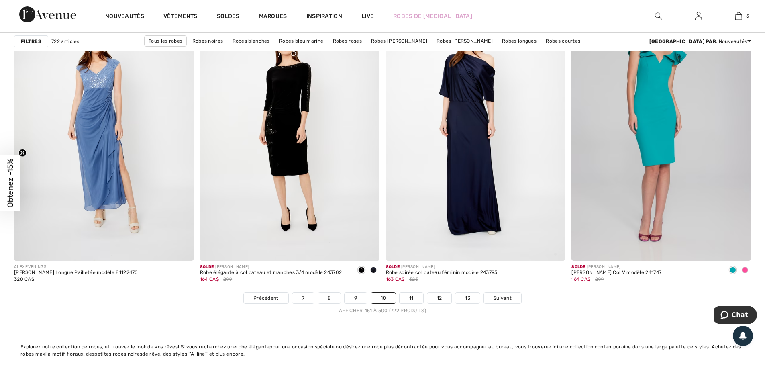
scroll to position [4616, 0]
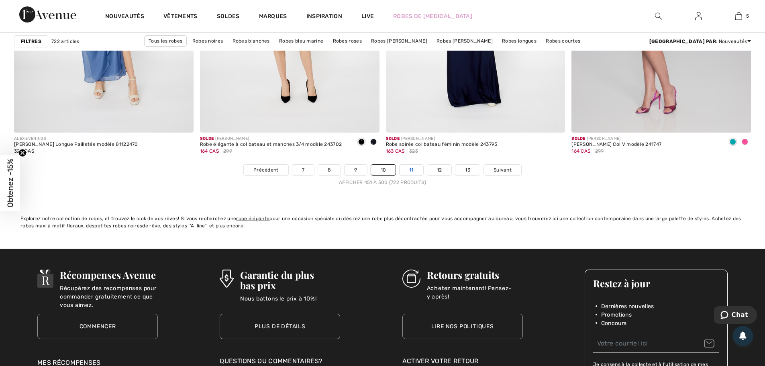
click at [410, 170] on link "11" at bounding box center [411, 170] width 24 height 10
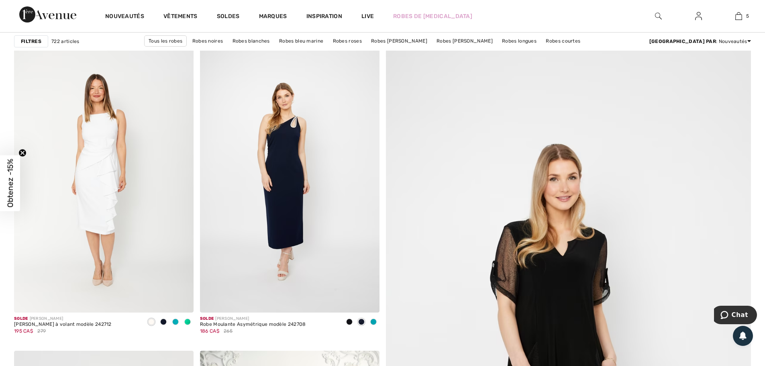
scroll to position [80, 0]
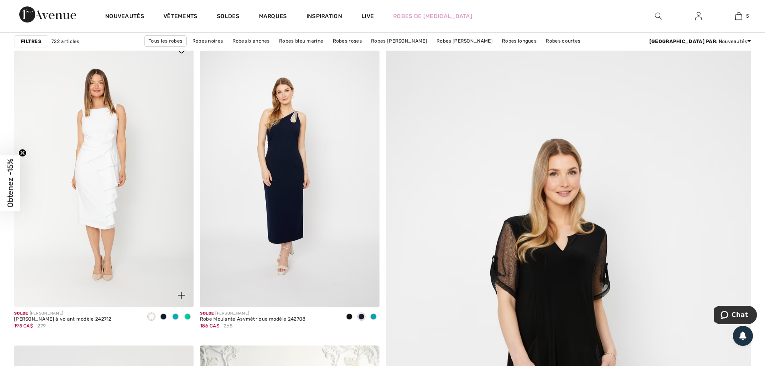
click at [163, 316] on span at bounding box center [163, 316] width 6 height 6
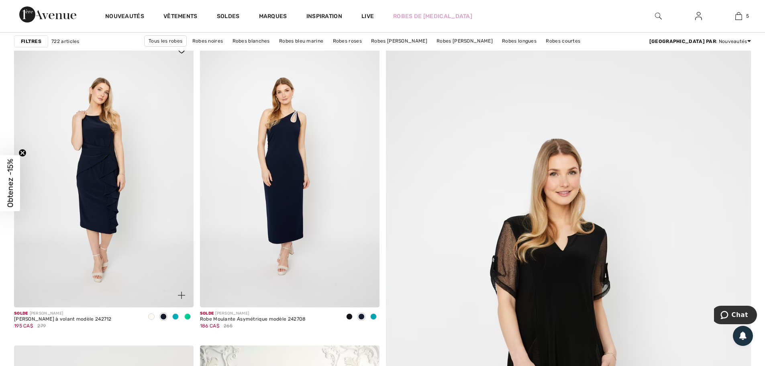
click at [179, 316] on div at bounding box center [175, 316] width 12 height 13
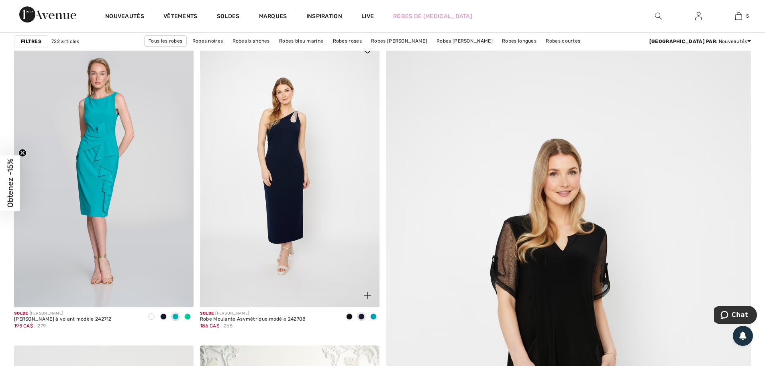
click at [367, 298] on img at bounding box center [367, 294] width 7 height 7
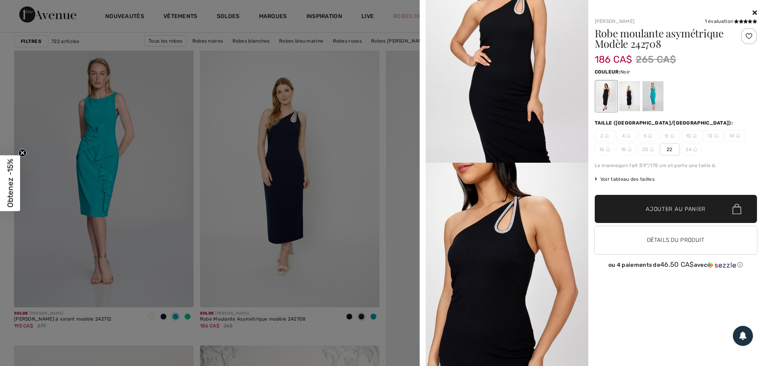
scroll to position [682, 0]
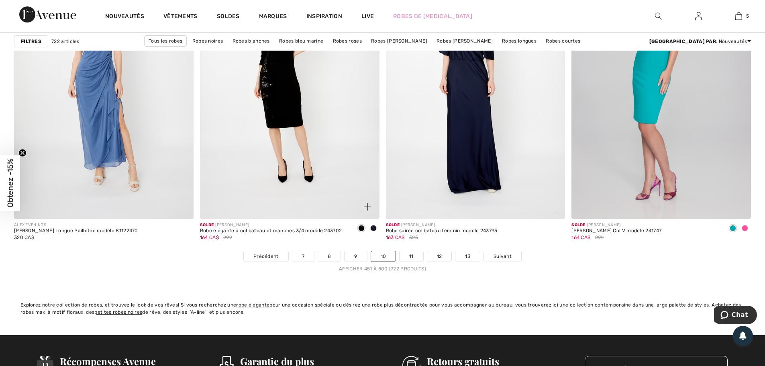
scroll to position [4616, 0]
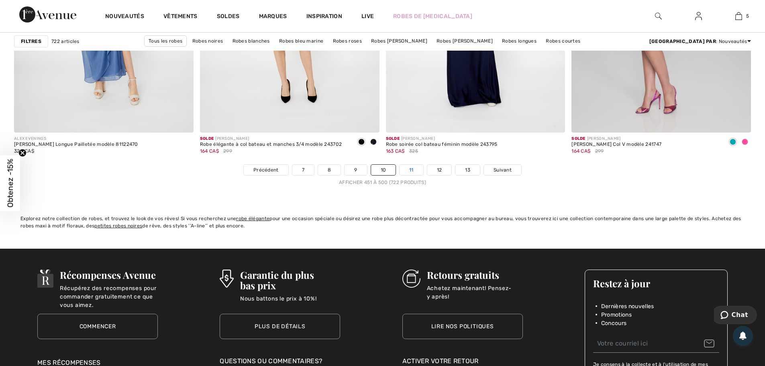
click at [408, 169] on link "11" at bounding box center [411, 170] width 24 height 10
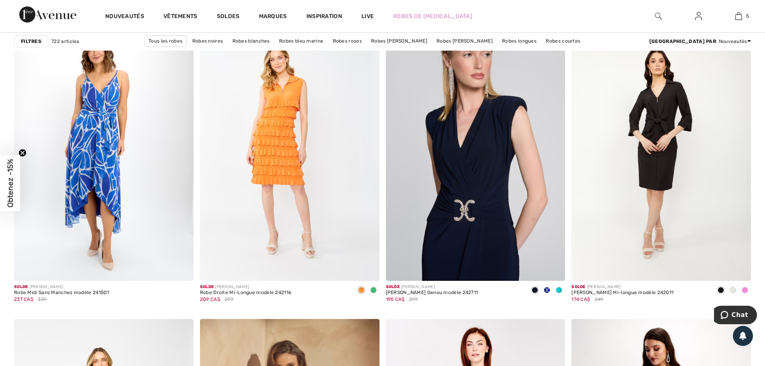
scroll to position [1766, 0]
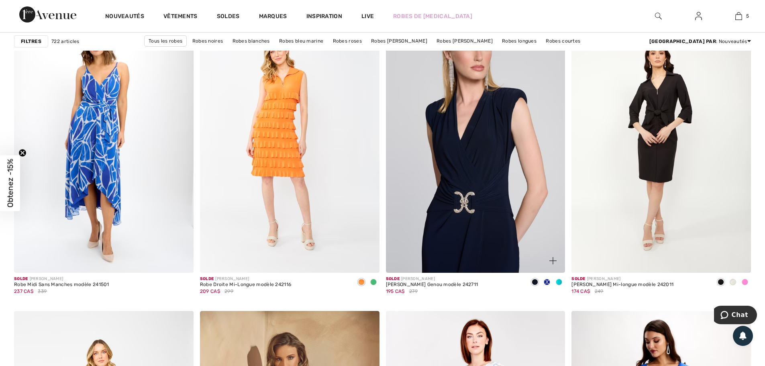
click at [476, 166] on img at bounding box center [475, 138] width 179 height 269
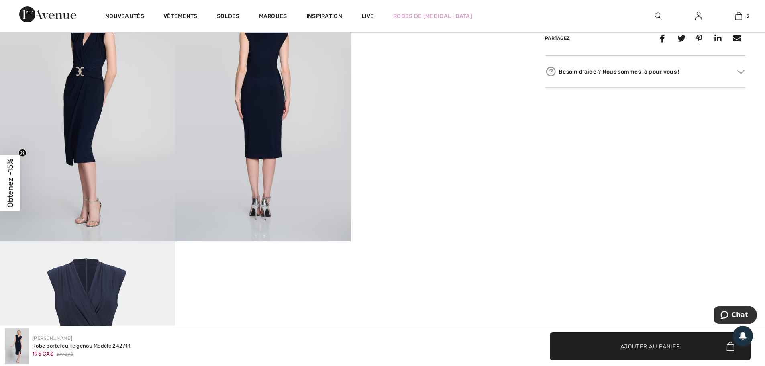
scroll to position [562, 0]
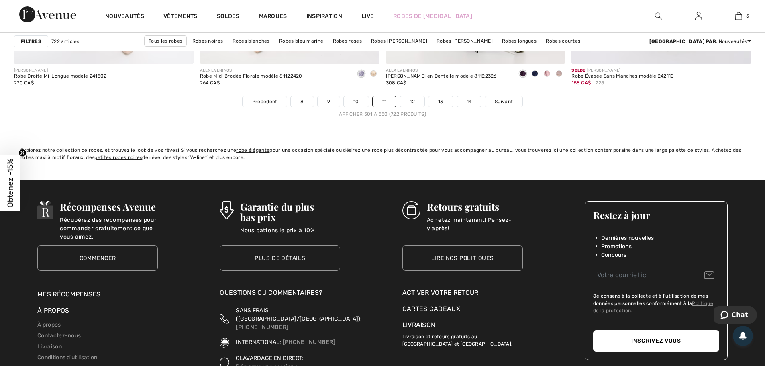
scroll to position [4696, 0]
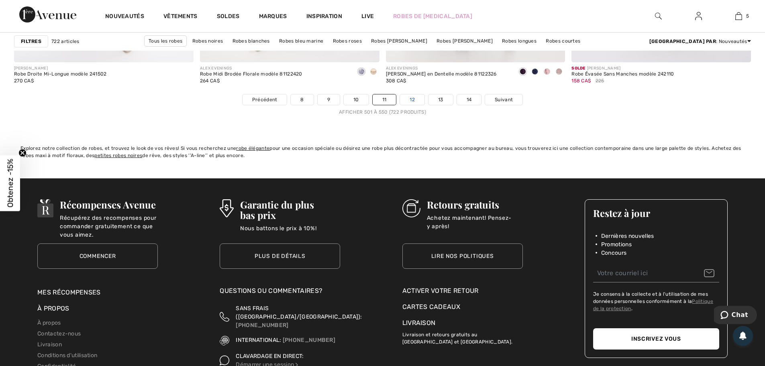
click at [415, 94] on link "12" at bounding box center [412, 99] width 24 height 10
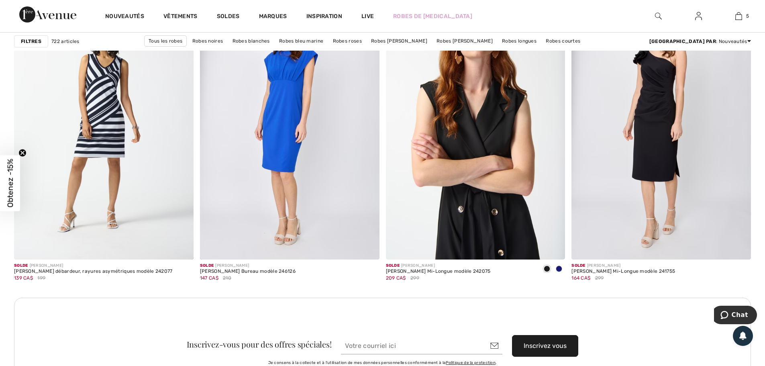
scroll to position [2087, 0]
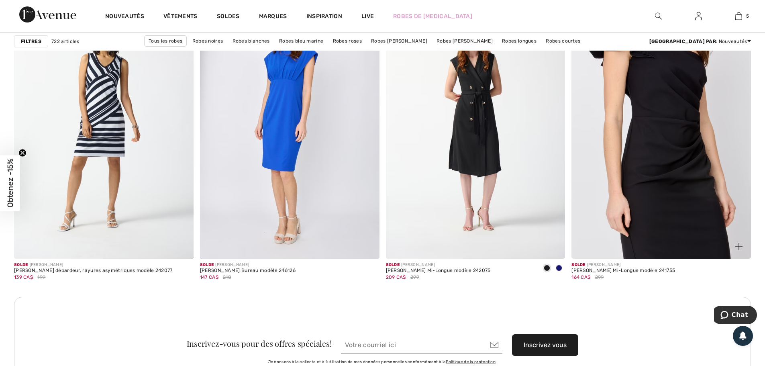
click at [670, 130] on img at bounding box center [660, 124] width 179 height 269
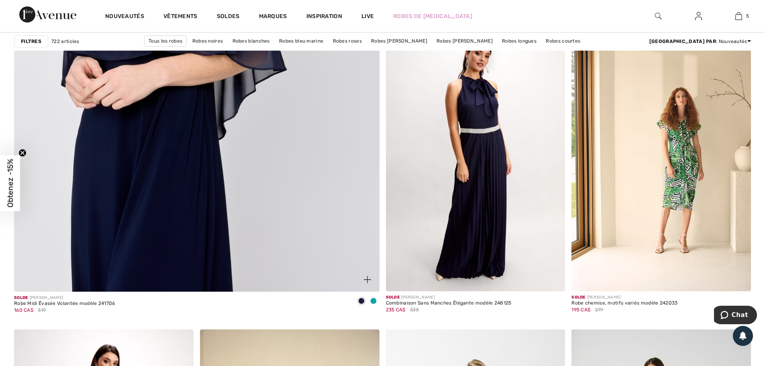
scroll to position [2810, 0]
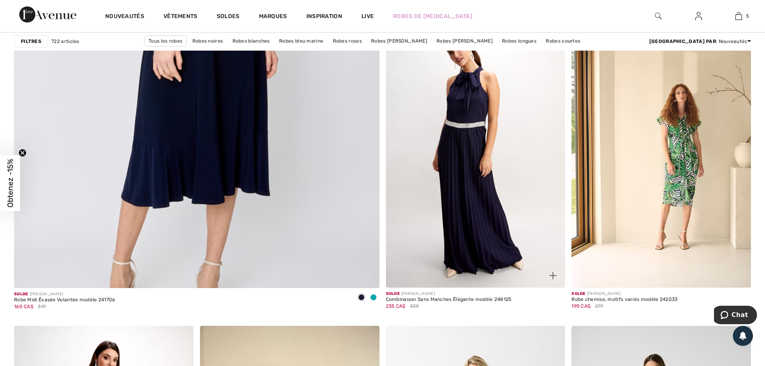
click at [487, 175] on img at bounding box center [475, 152] width 179 height 269
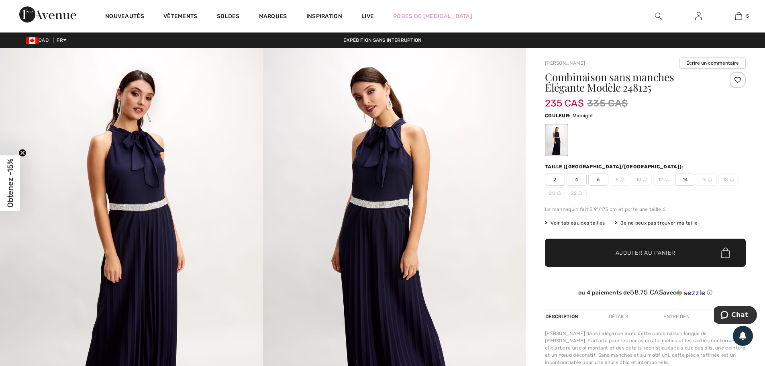
click at [686, 179] on span "14" at bounding box center [685, 179] width 20 height 12
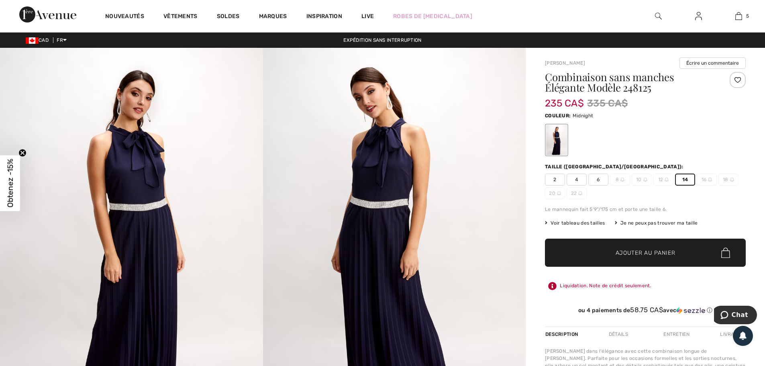
click at [676, 251] on span "✔ Ajouté au panier Ajouter au panier" at bounding box center [645, 252] width 201 height 28
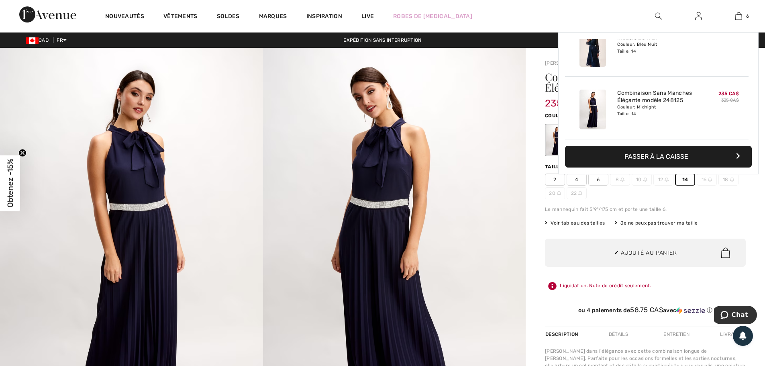
scroll to position [275, 0]
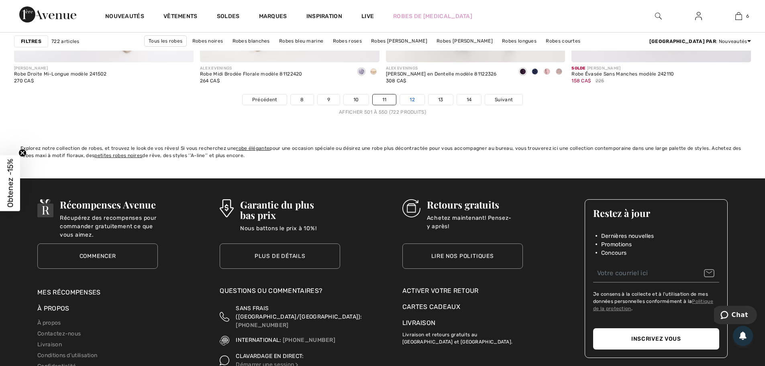
click at [410, 94] on link "12" at bounding box center [412, 99] width 24 height 10
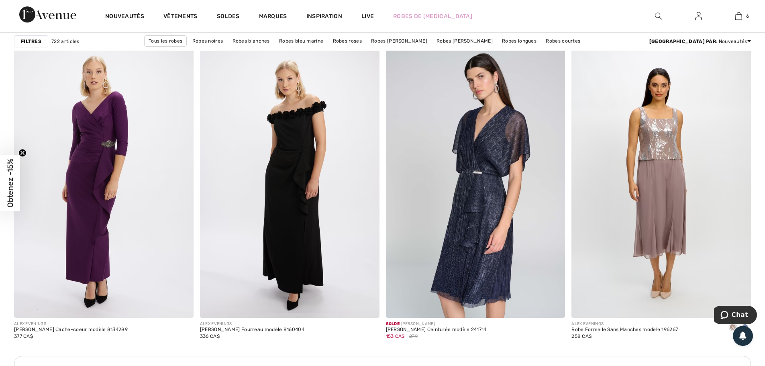
scroll to position [3412, 0]
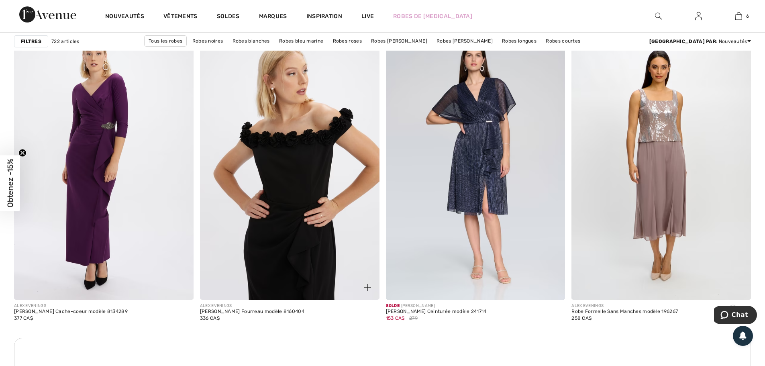
click at [313, 160] on img at bounding box center [289, 165] width 179 height 269
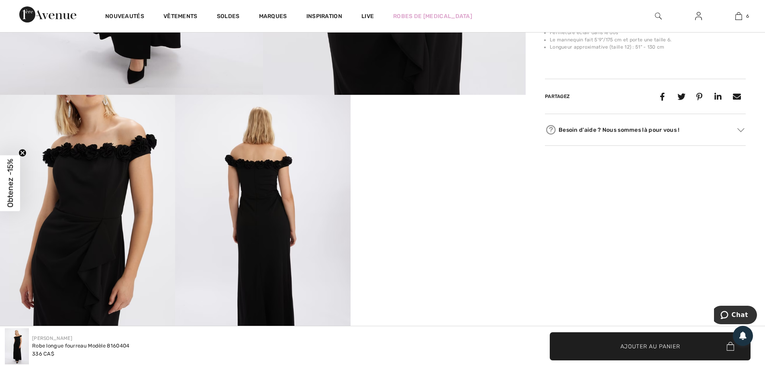
scroll to position [361, 0]
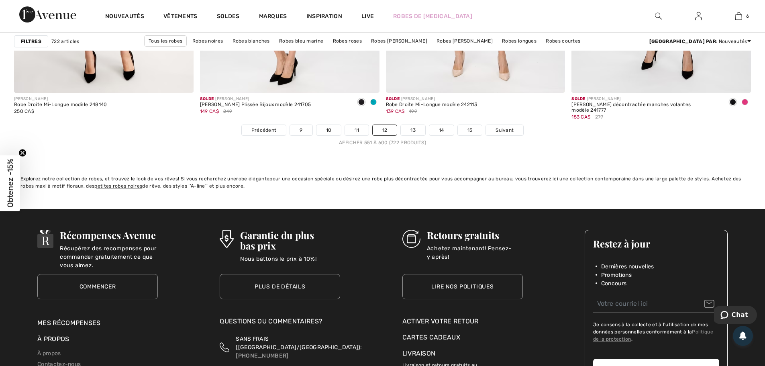
scroll to position [4656, 0]
click at [413, 129] on link "13" at bounding box center [413, 129] width 24 height 10
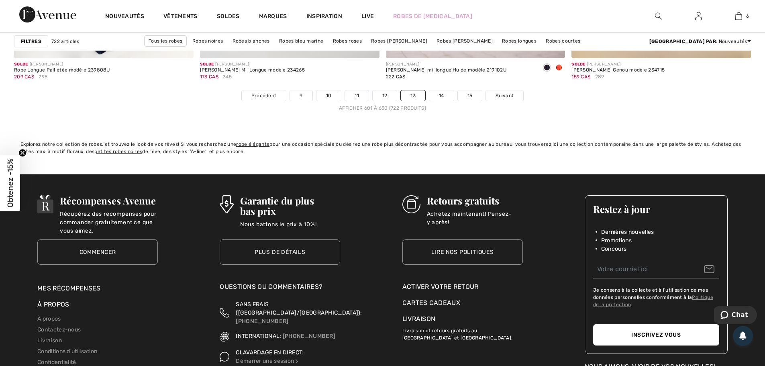
scroll to position [4696, 0]
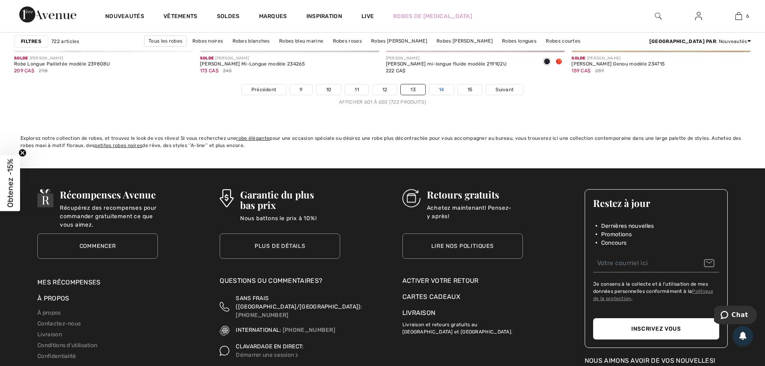
click at [441, 92] on link "14" at bounding box center [441, 89] width 24 height 10
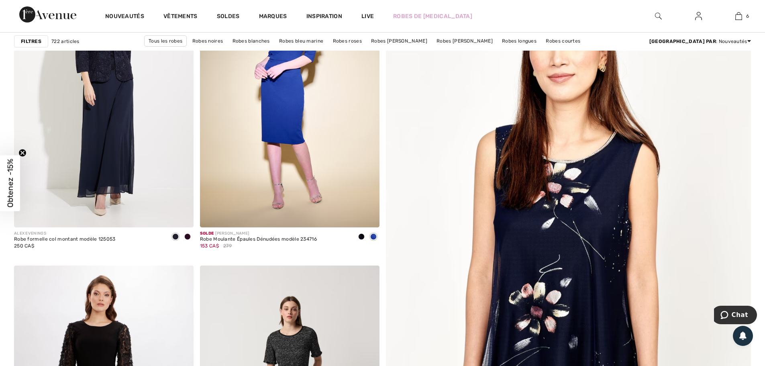
scroll to position [161, 0]
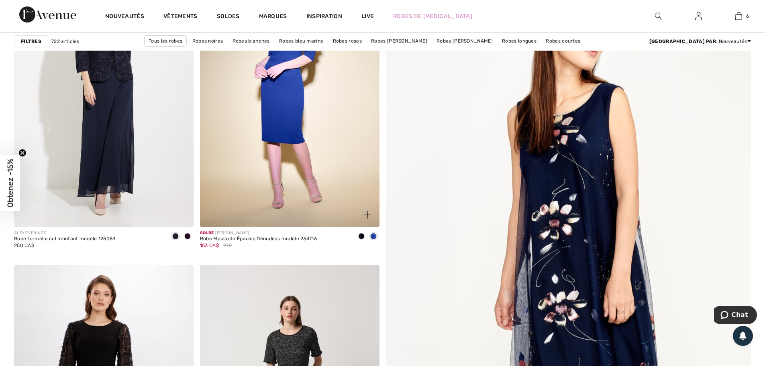
click at [359, 236] on span at bounding box center [361, 236] width 6 height 6
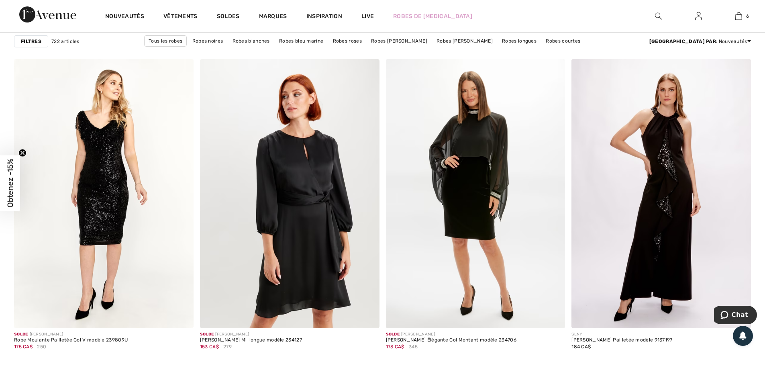
scroll to position [722, 0]
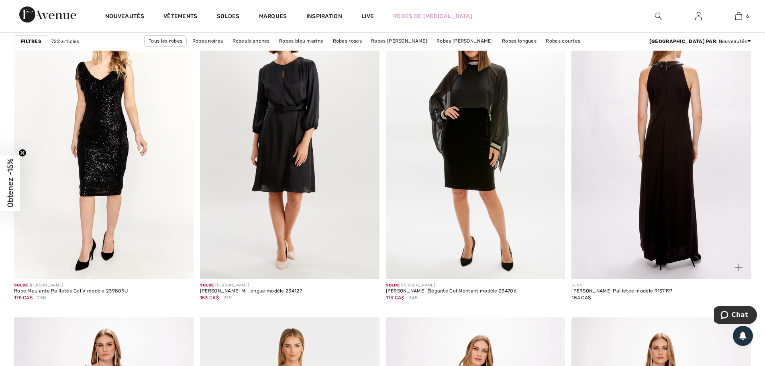
click at [684, 159] on img at bounding box center [660, 144] width 179 height 269
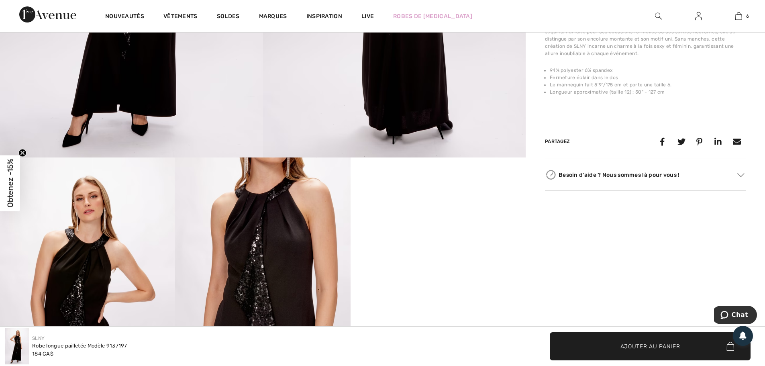
scroll to position [321, 0]
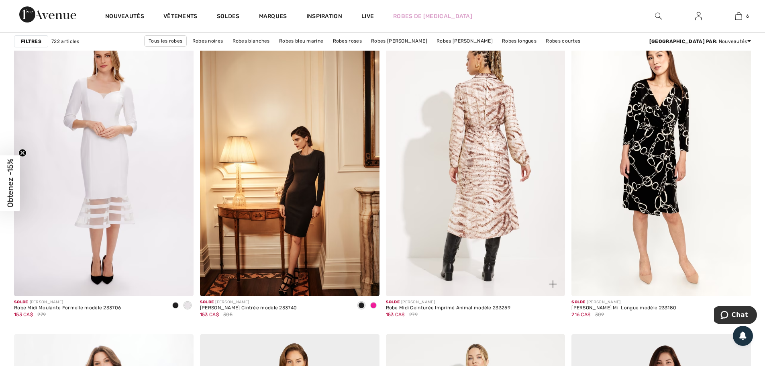
scroll to position [1485, 0]
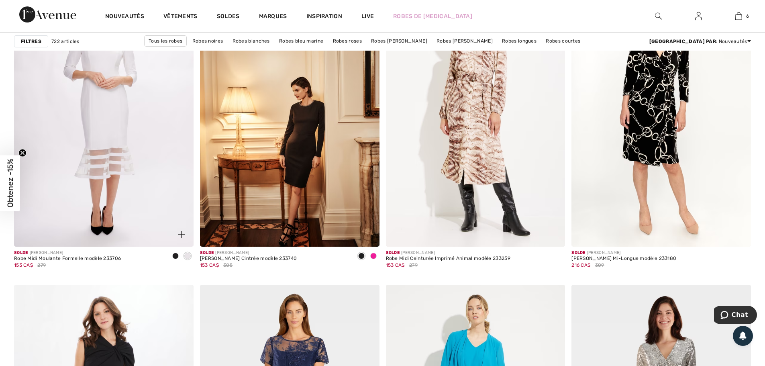
click at [175, 258] on span at bounding box center [175, 255] width 6 height 6
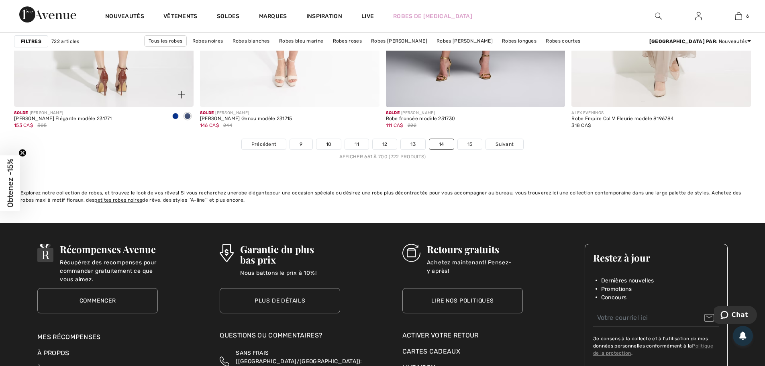
scroll to position [4656, 0]
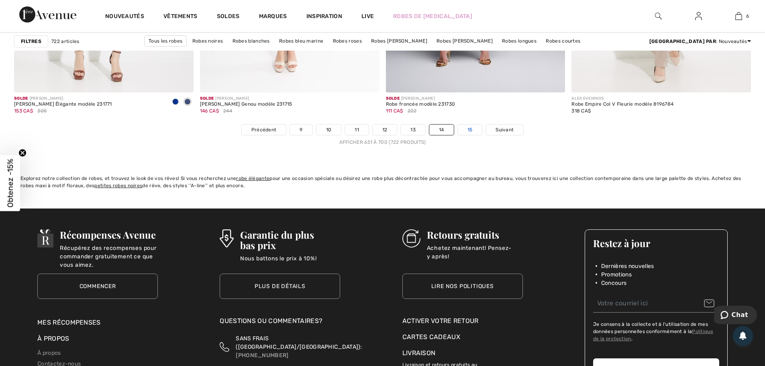
click at [472, 131] on link "15" at bounding box center [470, 129] width 24 height 10
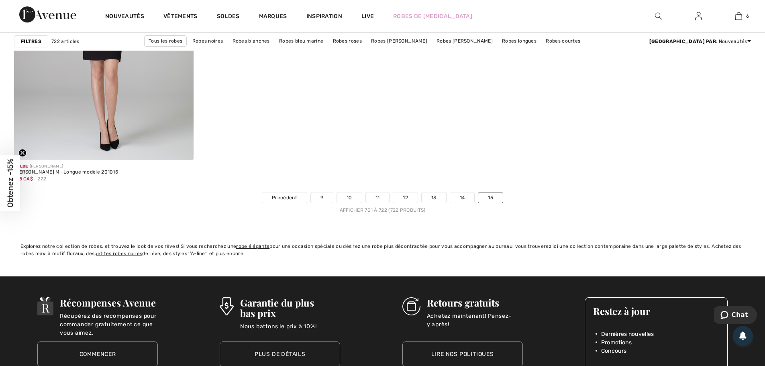
scroll to position [2167, 0]
